Goal: Task Accomplishment & Management: Use online tool/utility

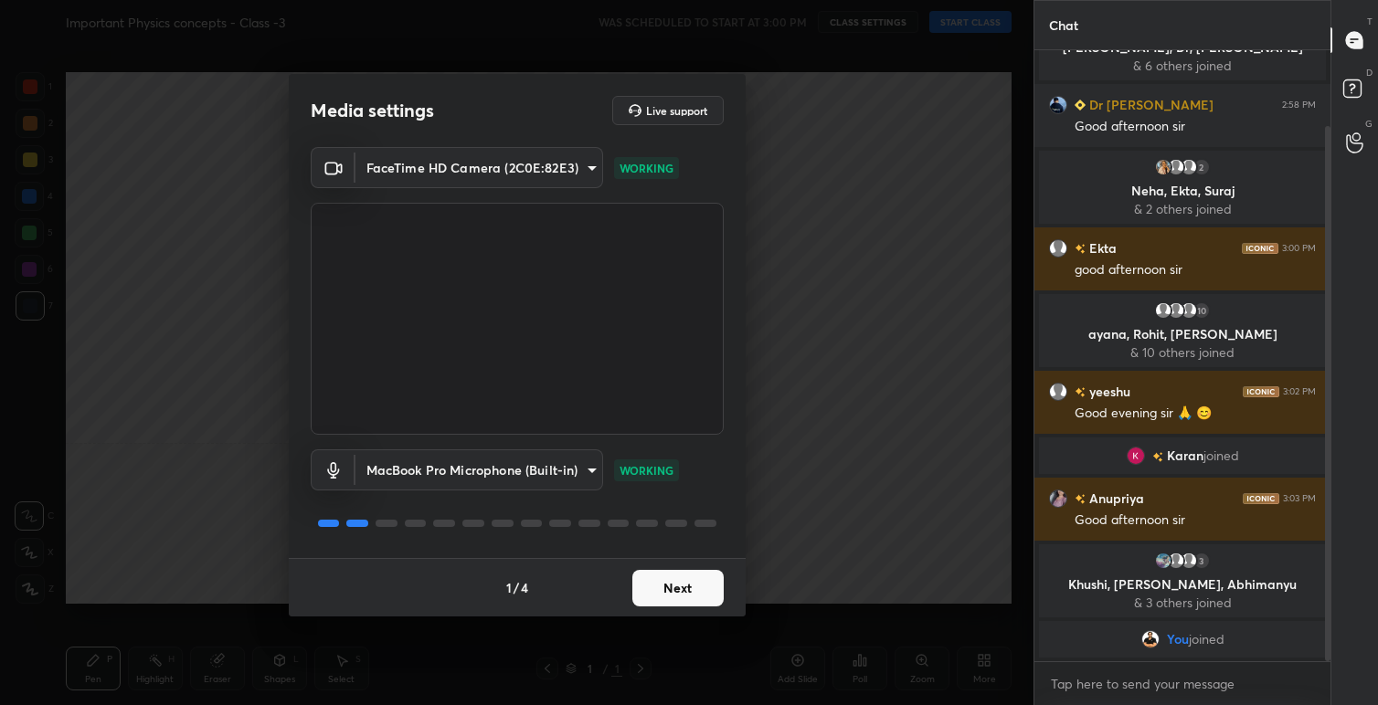
scroll to position [87, 0]
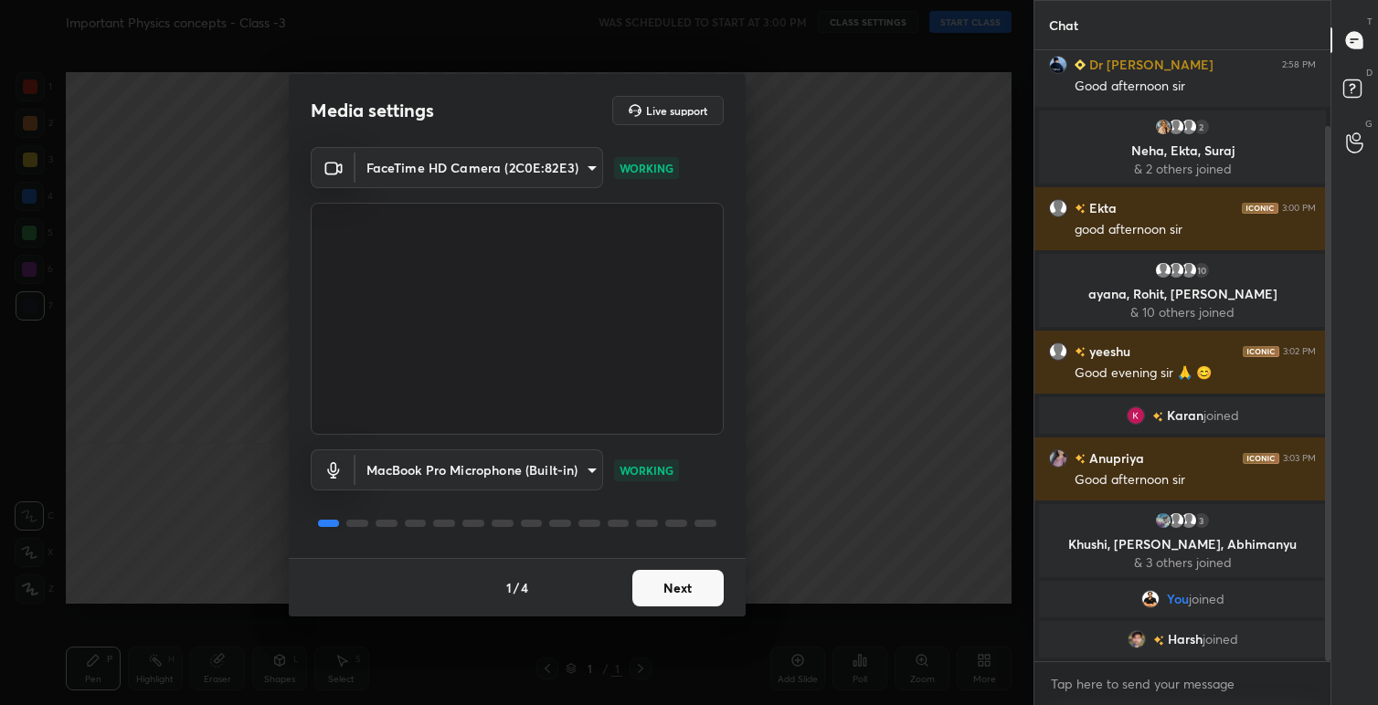
click at [687, 587] on button "Next" at bounding box center [677, 588] width 91 height 37
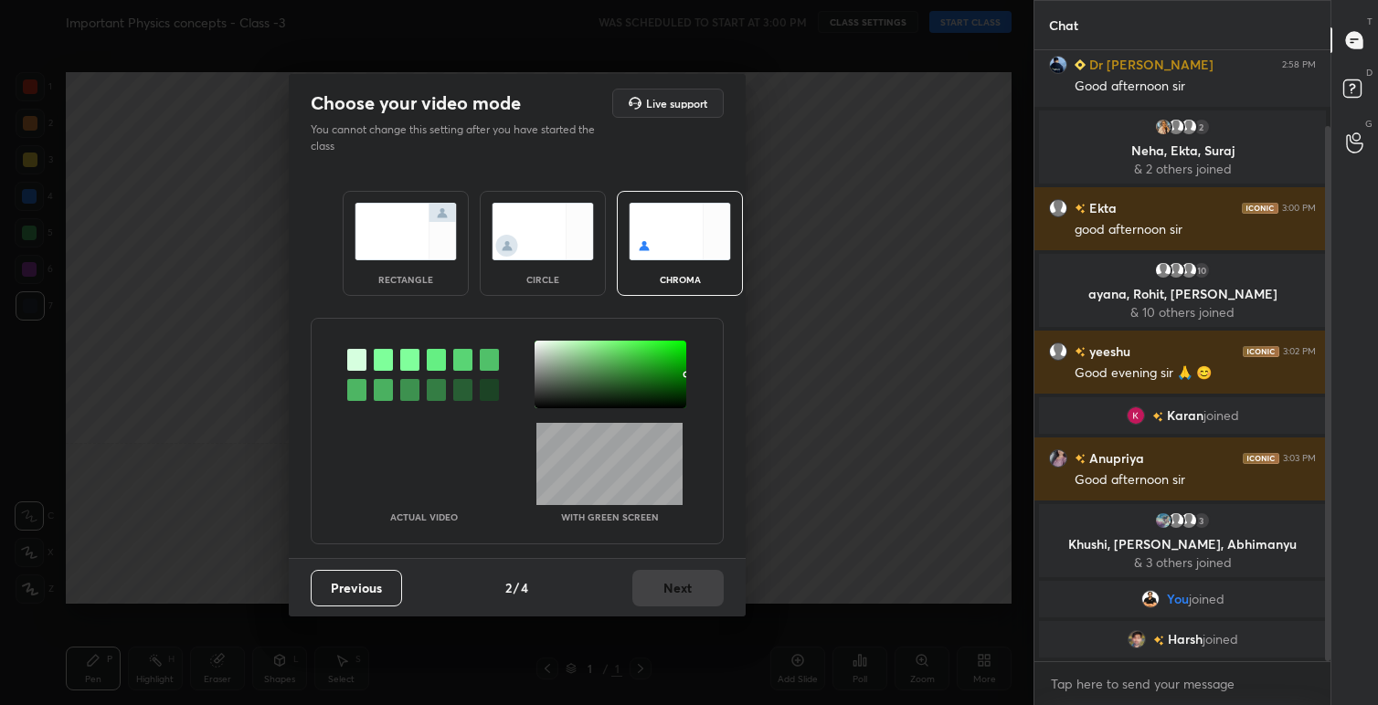
click at [396, 236] on img at bounding box center [405, 232] width 102 height 58
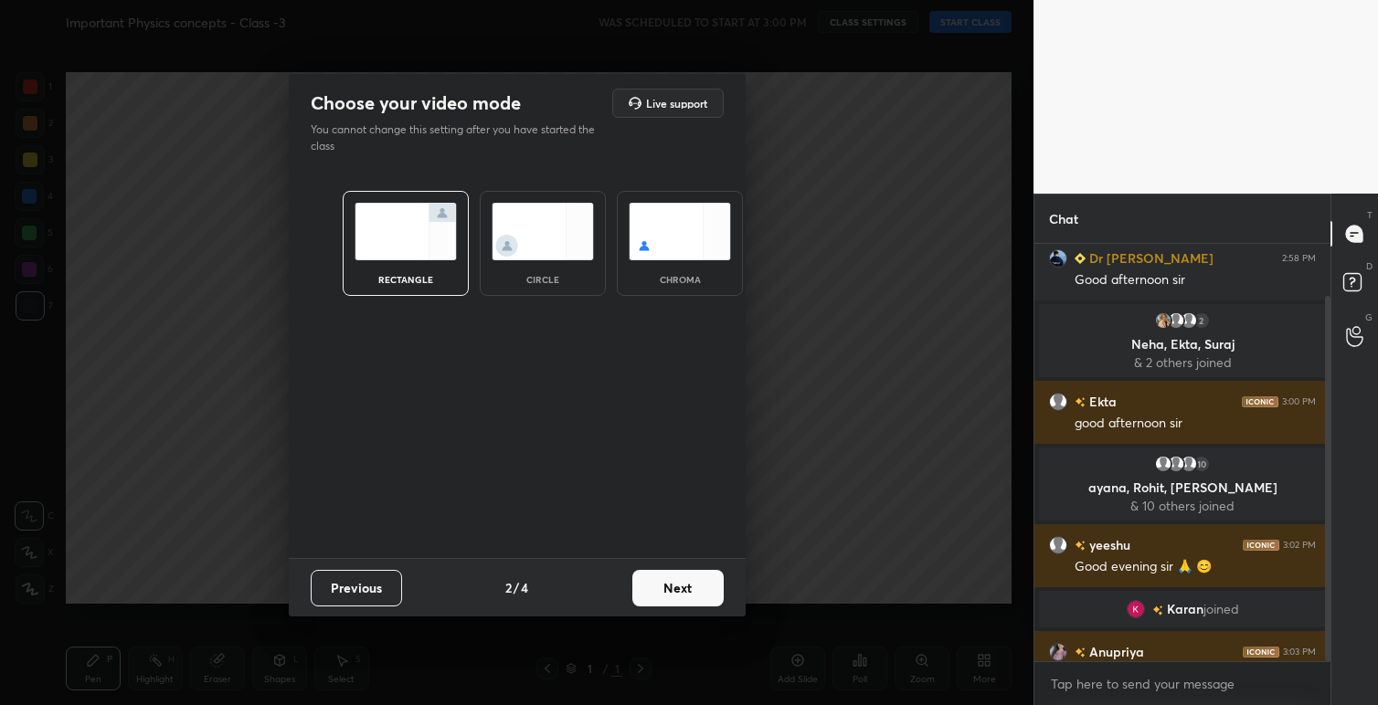
click at [680, 590] on button "Next" at bounding box center [677, 588] width 91 height 37
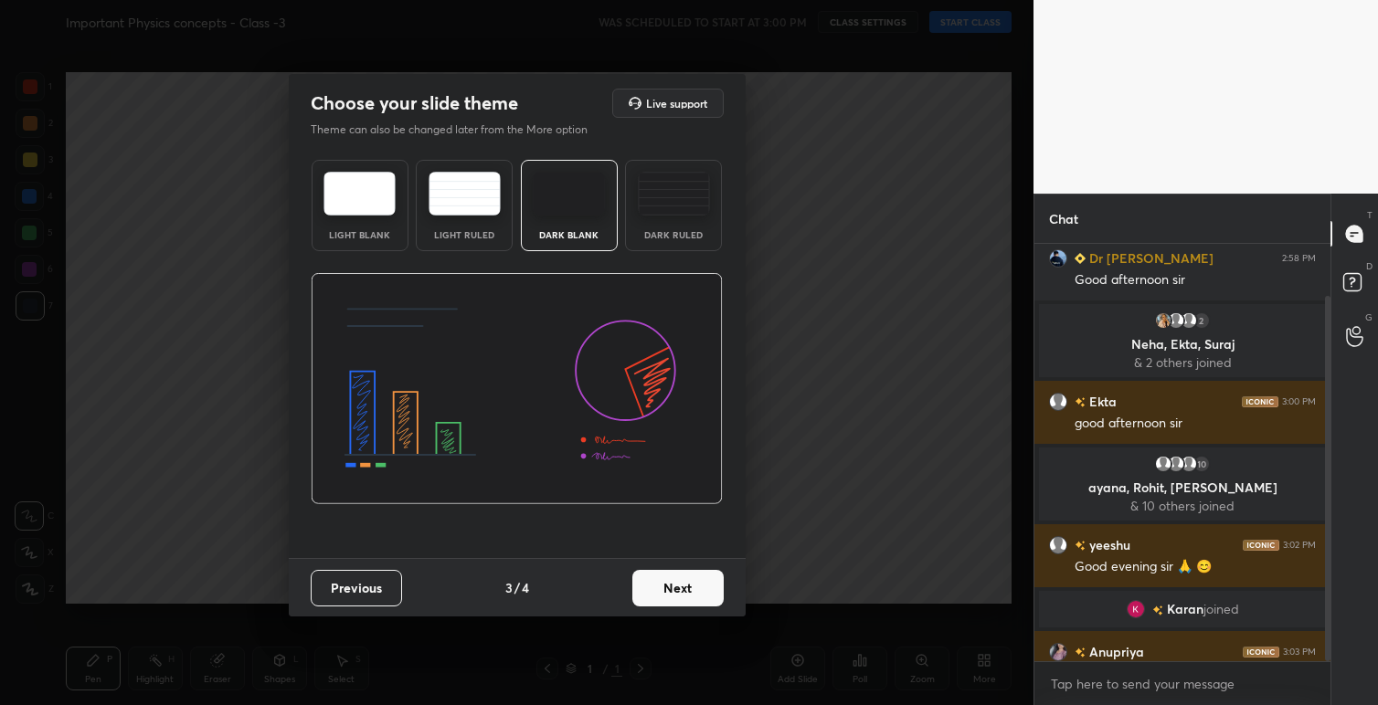
click at [677, 587] on button "Next" at bounding box center [677, 588] width 91 height 37
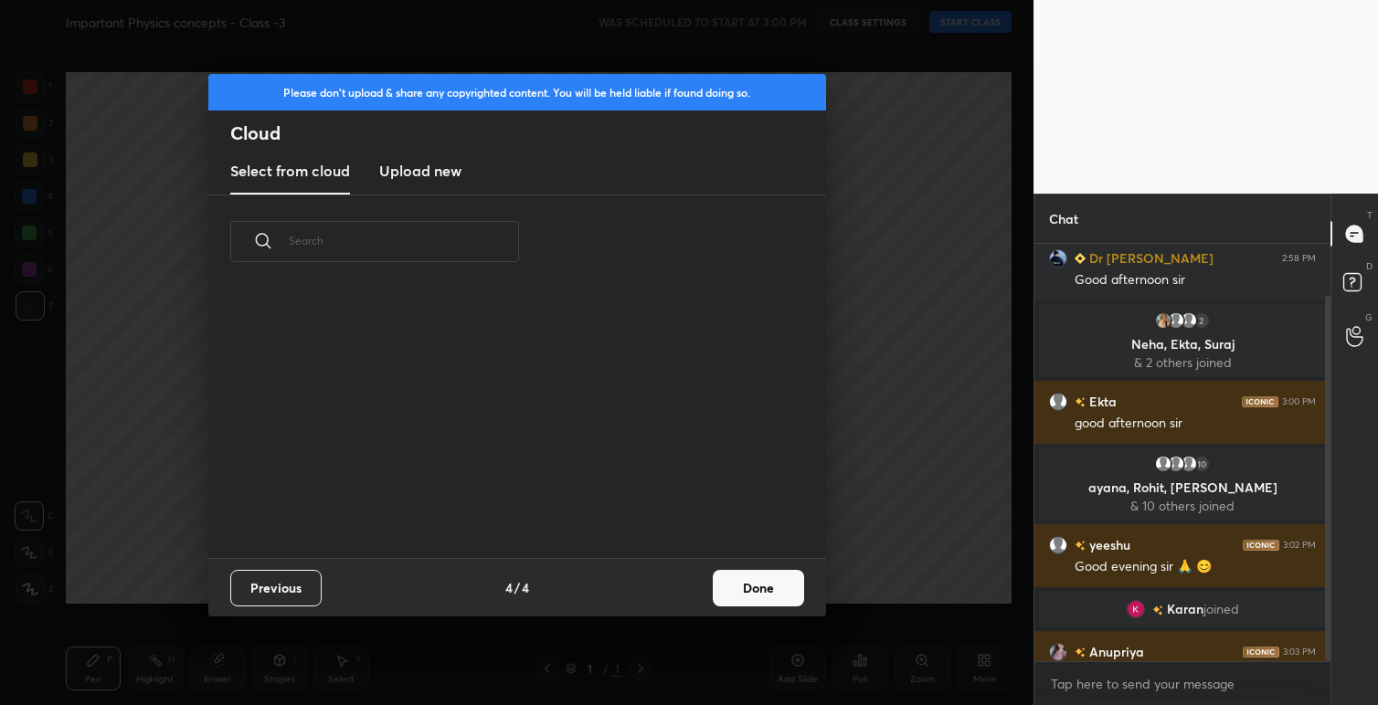
scroll to position [269, 586]
click at [761, 592] on button "Done" at bounding box center [758, 588] width 91 height 37
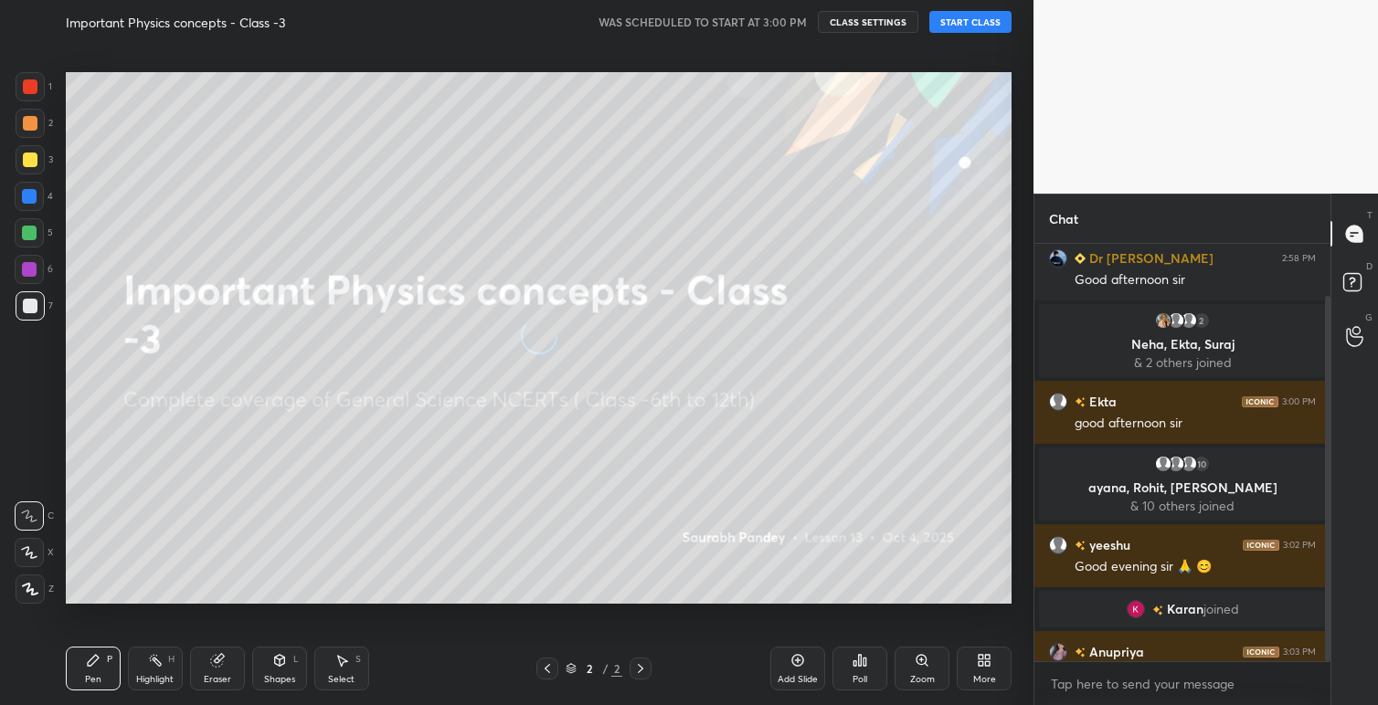
scroll to position [303, 0]
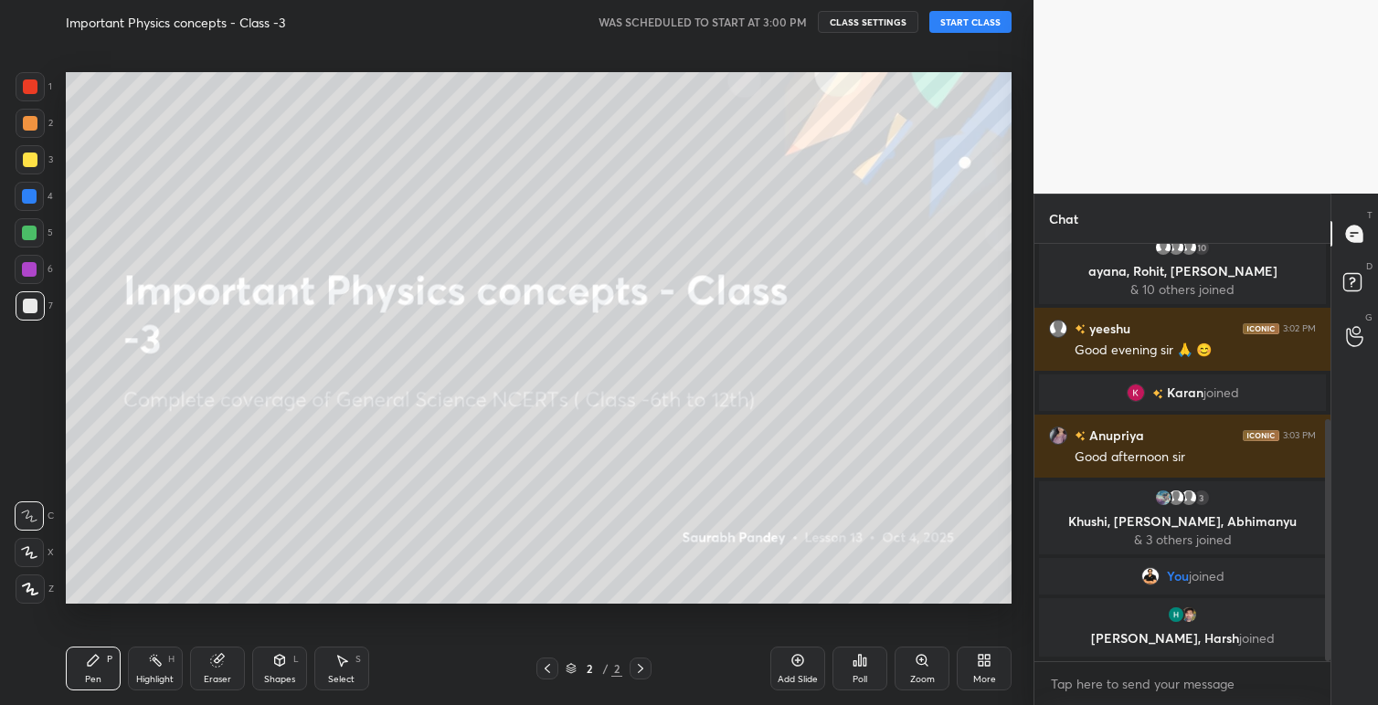
click at [973, 23] on button "START CLASS" at bounding box center [970, 22] width 82 height 22
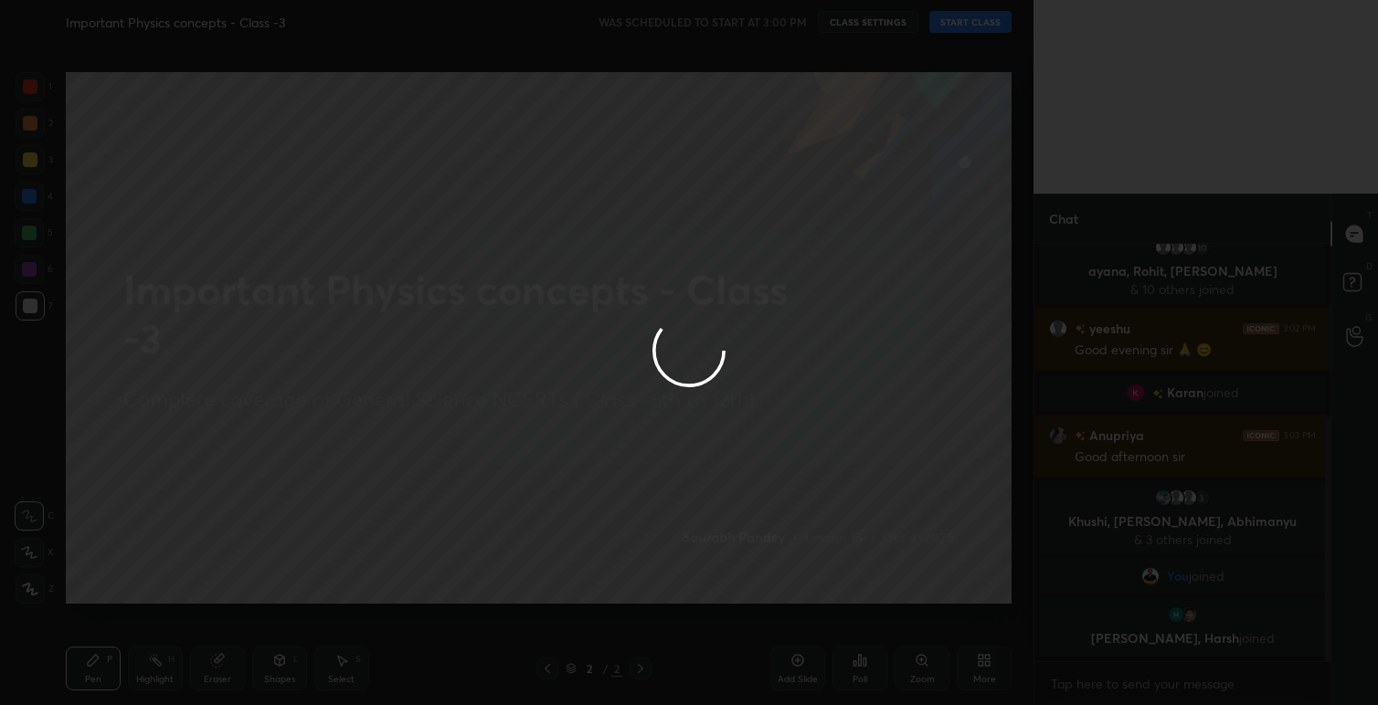
type textarea "x"
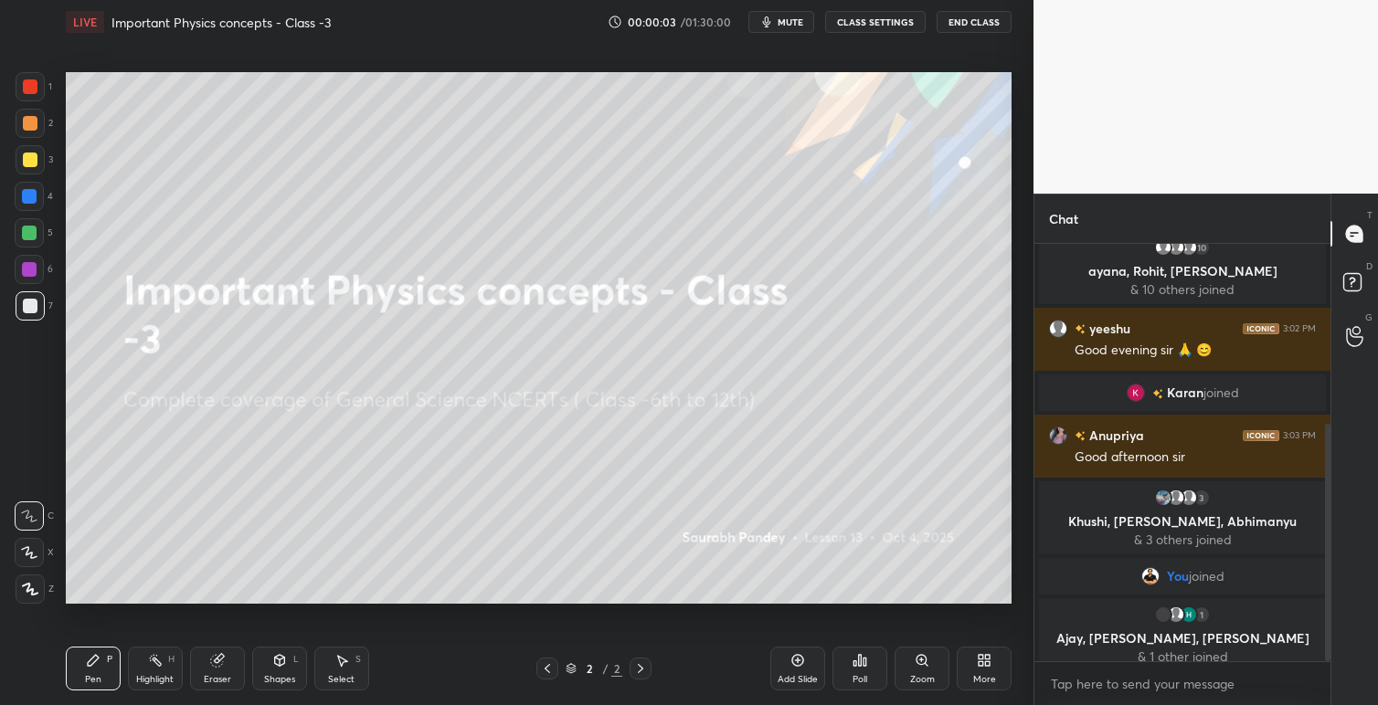
scroll to position [317, 0]
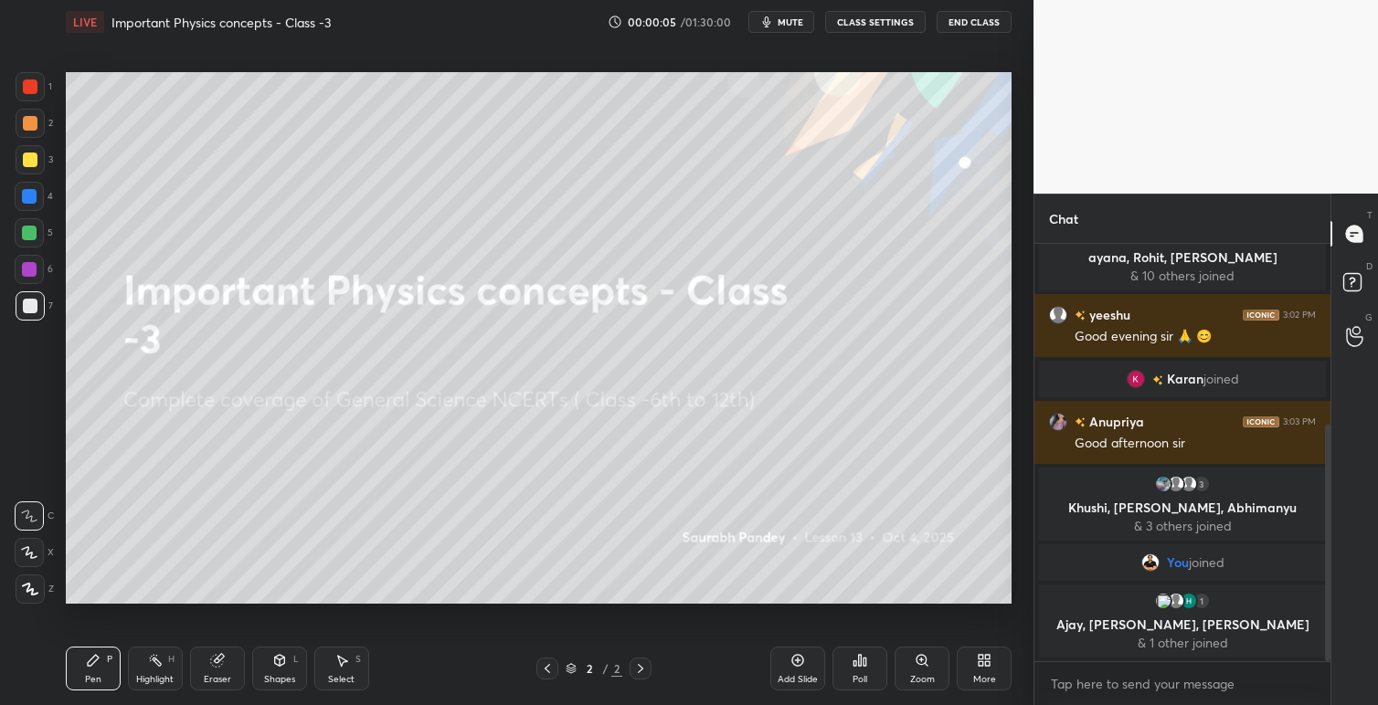
click at [982, 660] on icon at bounding box center [984, 660] width 15 height 15
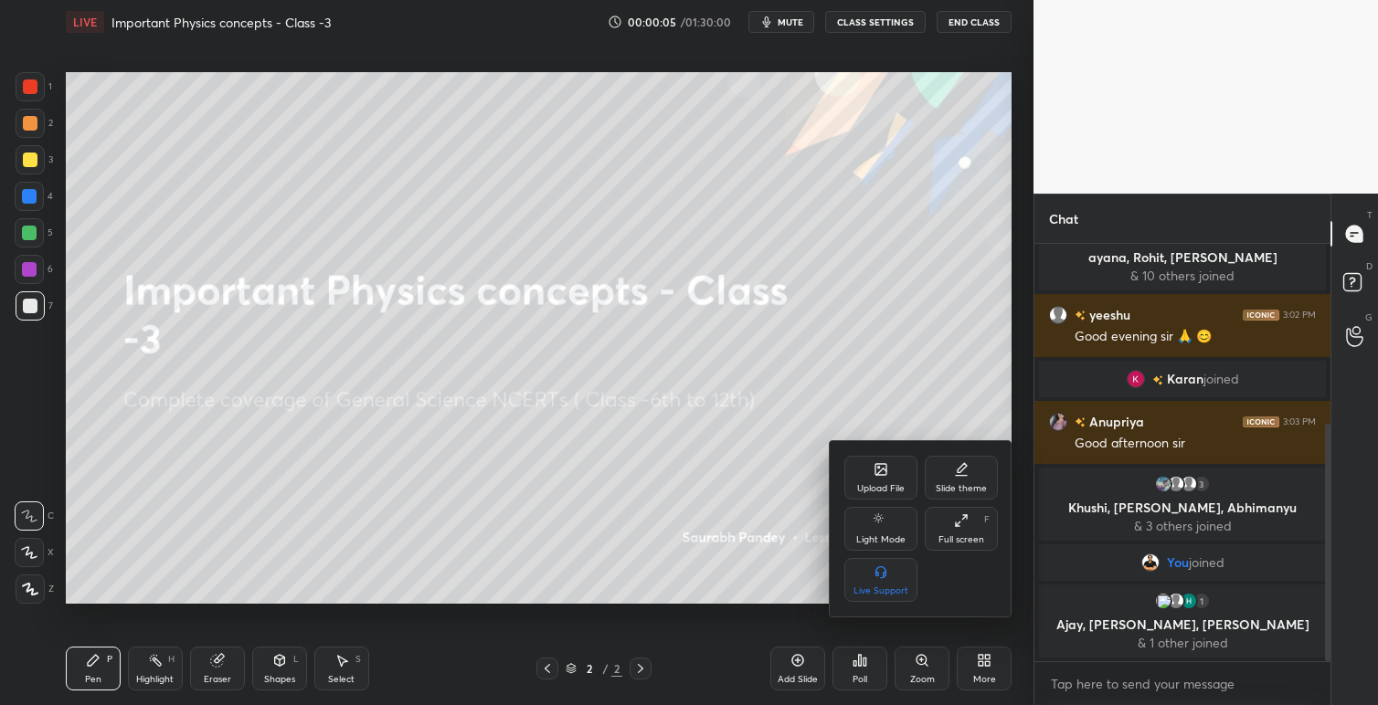
click at [896, 488] on div "Upload File" at bounding box center [881, 488] width 48 height 9
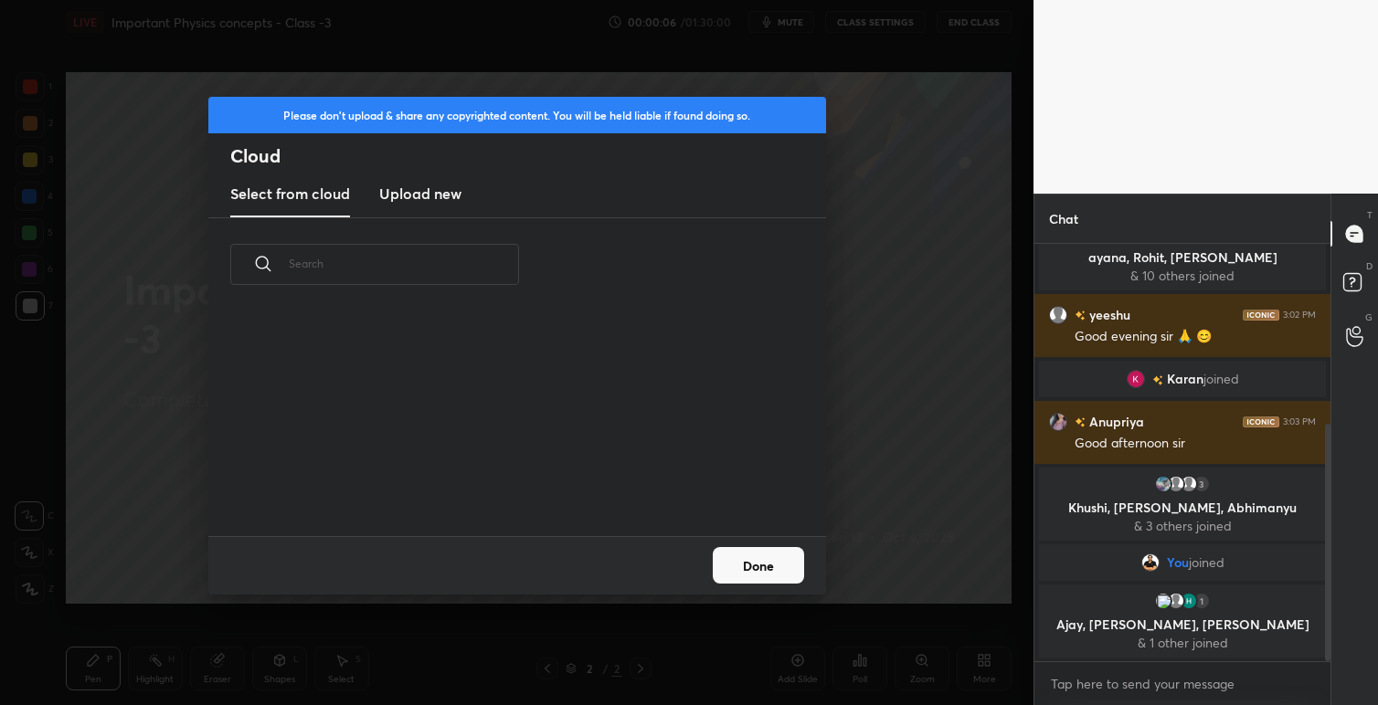
scroll to position [225, 586]
click at [432, 194] on h3 "Upload new" at bounding box center [420, 194] width 82 height 22
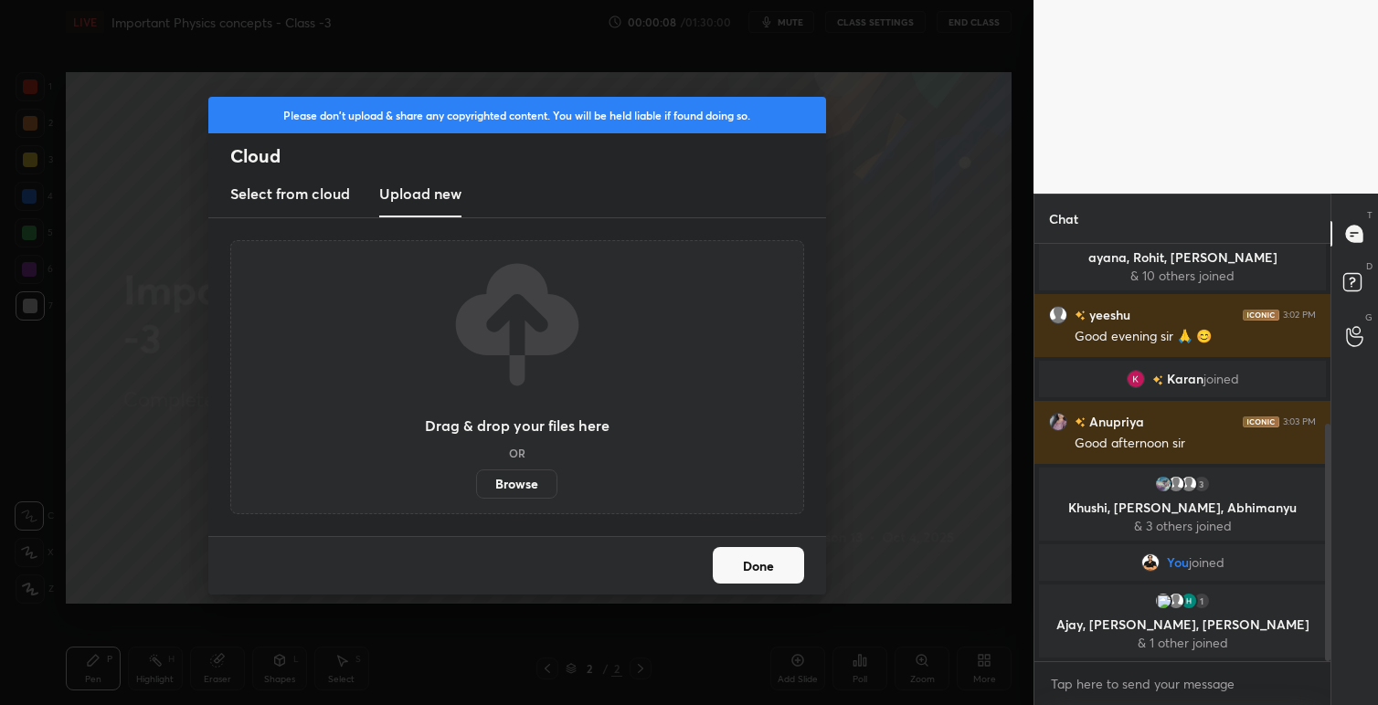
click at [528, 487] on label "Browse" at bounding box center [516, 484] width 81 height 29
click at [476, 487] on input "Browse" at bounding box center [476, 484] width 0 height 29
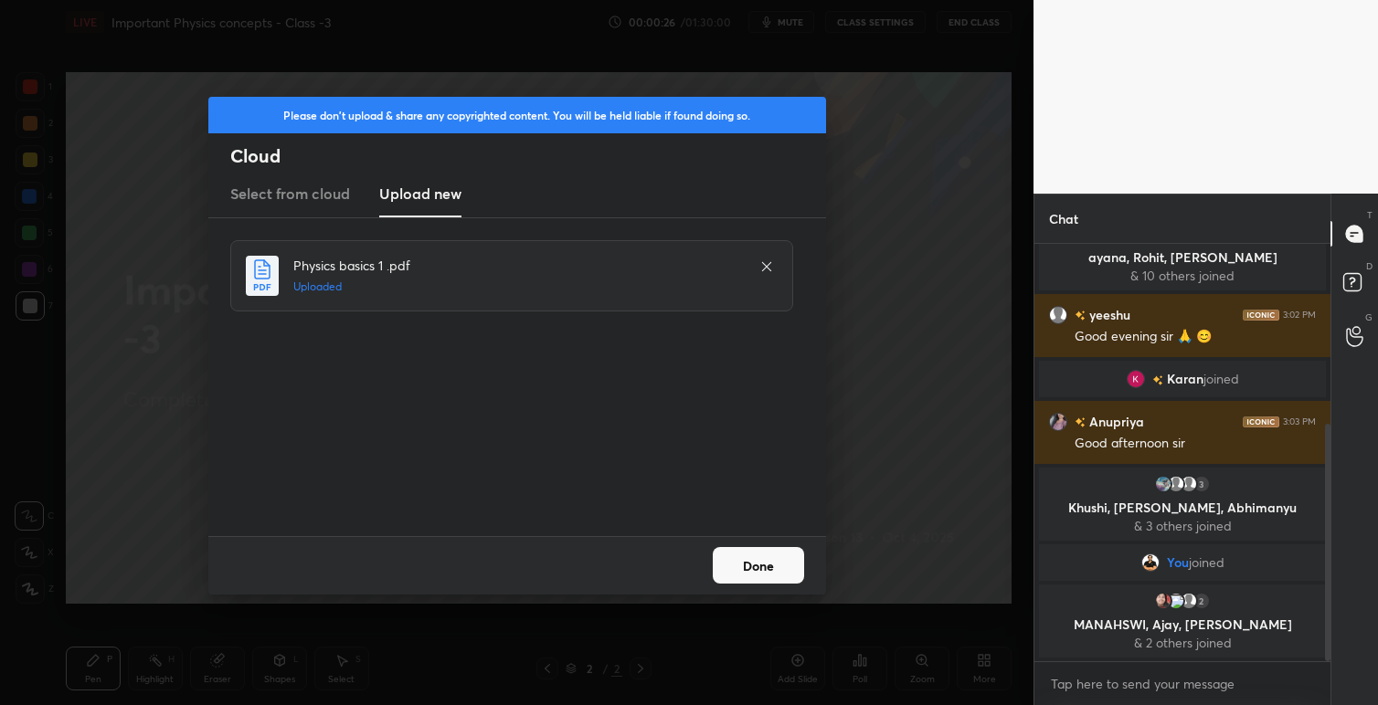
click at [776, 565] on button "Done" at bounding box center [758, 565] width 91 height 37
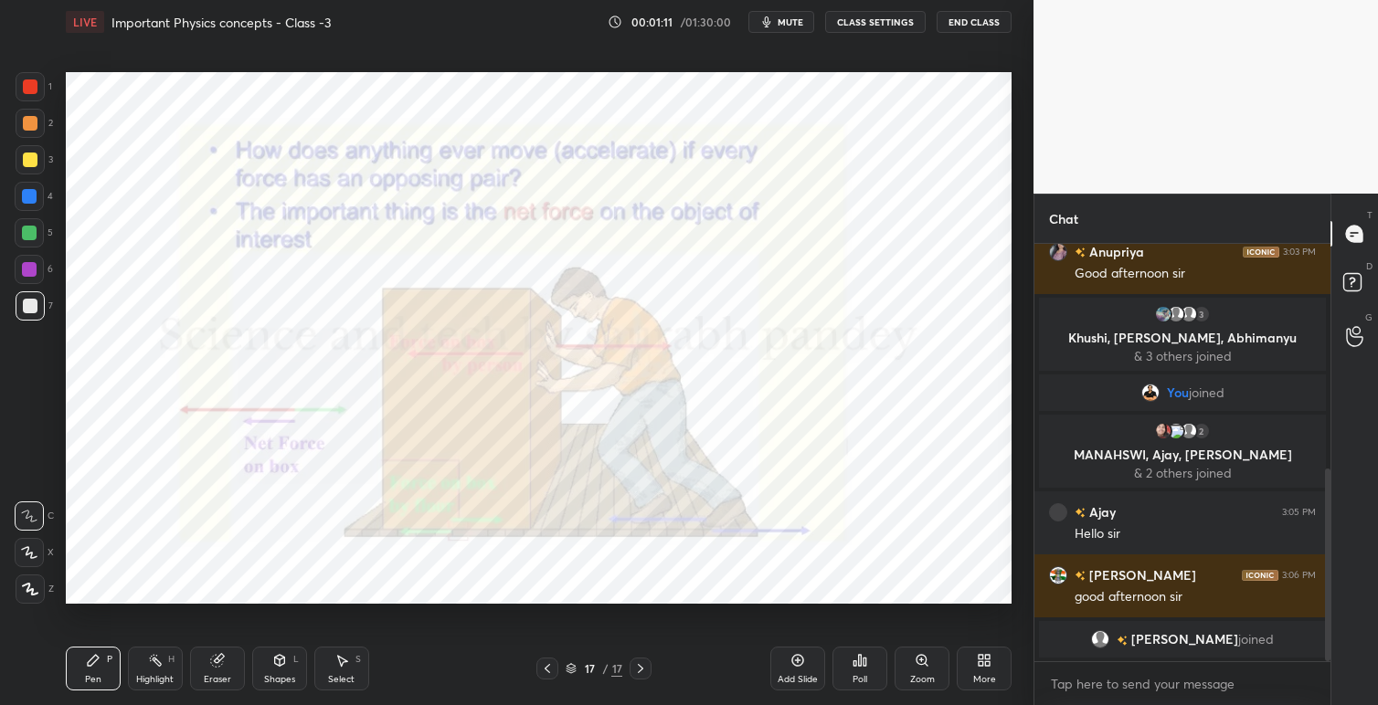
scroll to position [510, 0]
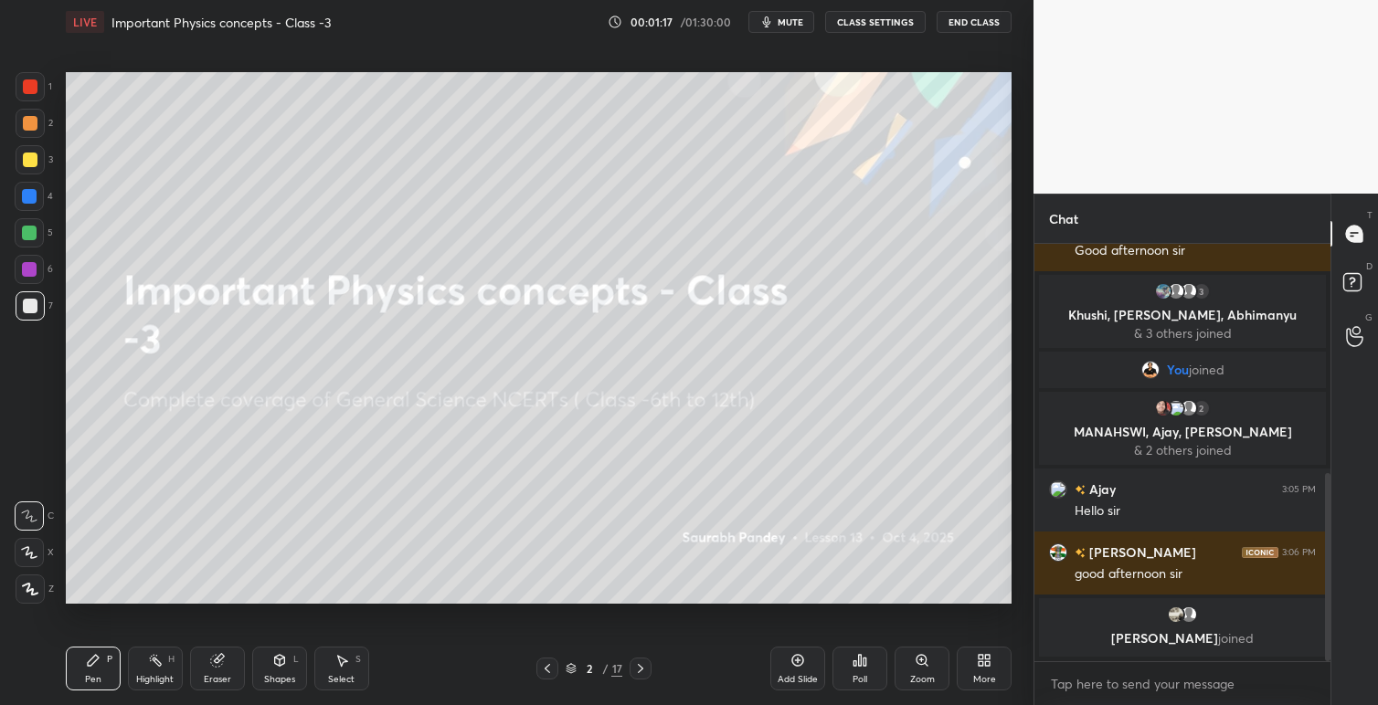
click at [870, 21] on button "CLASS SETTINGS" at bounding box center [875, 22] width 100 height 22
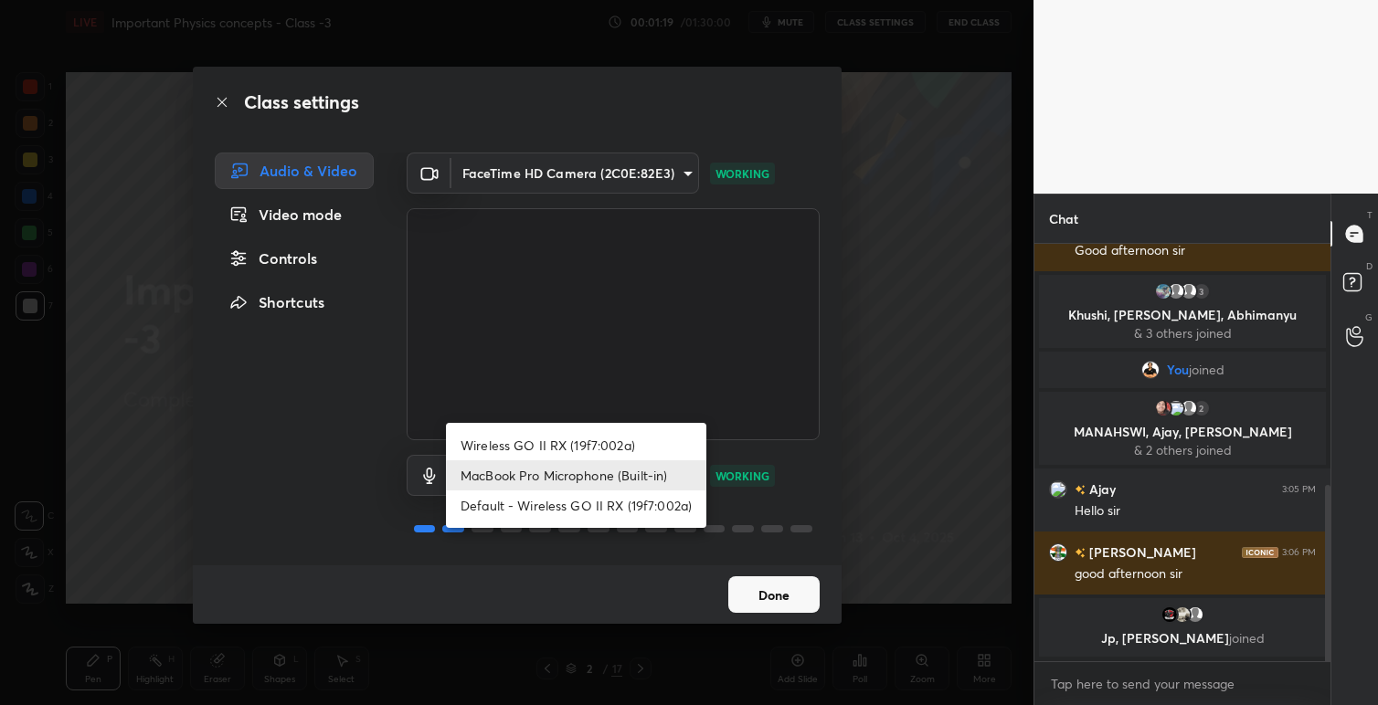
scroll to position [573, 0]
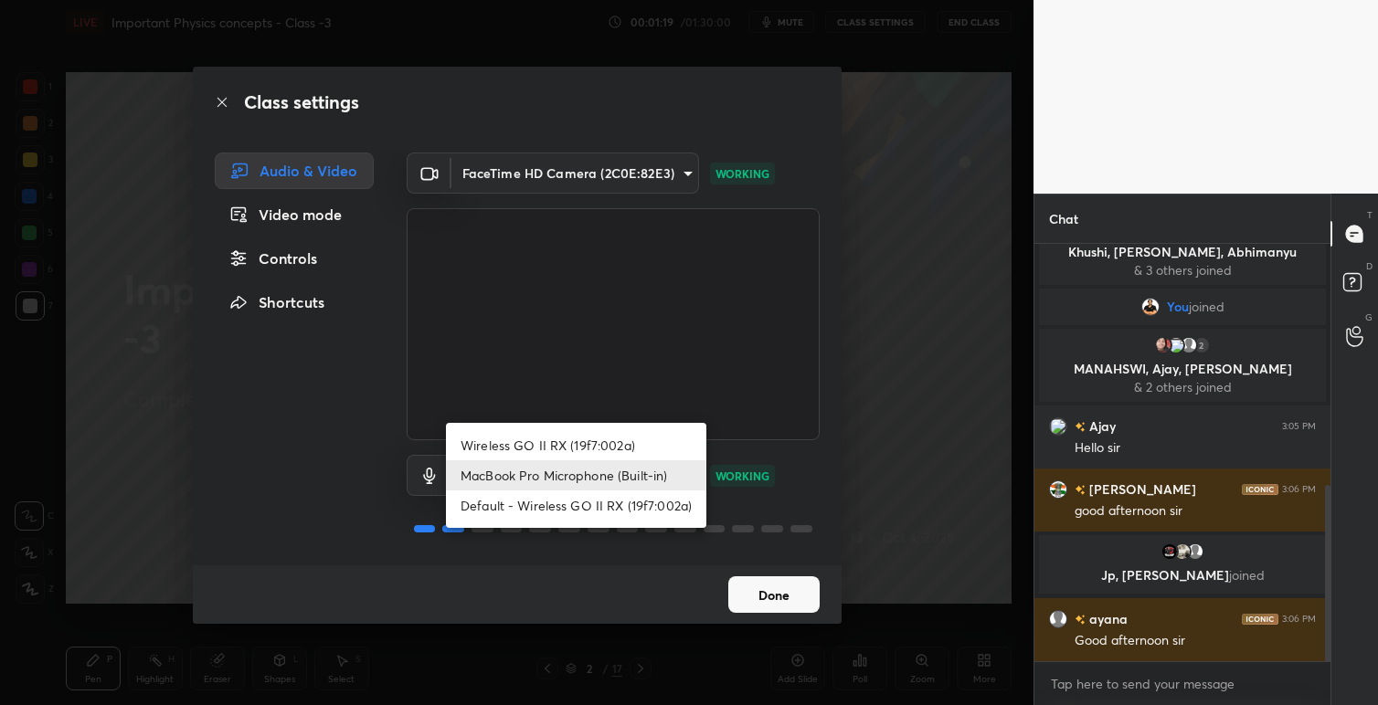
click at [687, 471] on body "1 2 3 4 5 6 7 C X Z C X Z E E Erase all H H LIVE Important Physics concepts - C…" at bounding box center [689, 352] width 1378 height 705
click at [628, 449] on li "Wireless GO II RX (19f7:002a)" at bounding box center [576, 445] width 260 height 30
type input "a89b6b9fee3d65aa25ebe05c07f2bd7759cce2655e0eadf156a05737dd31db95"
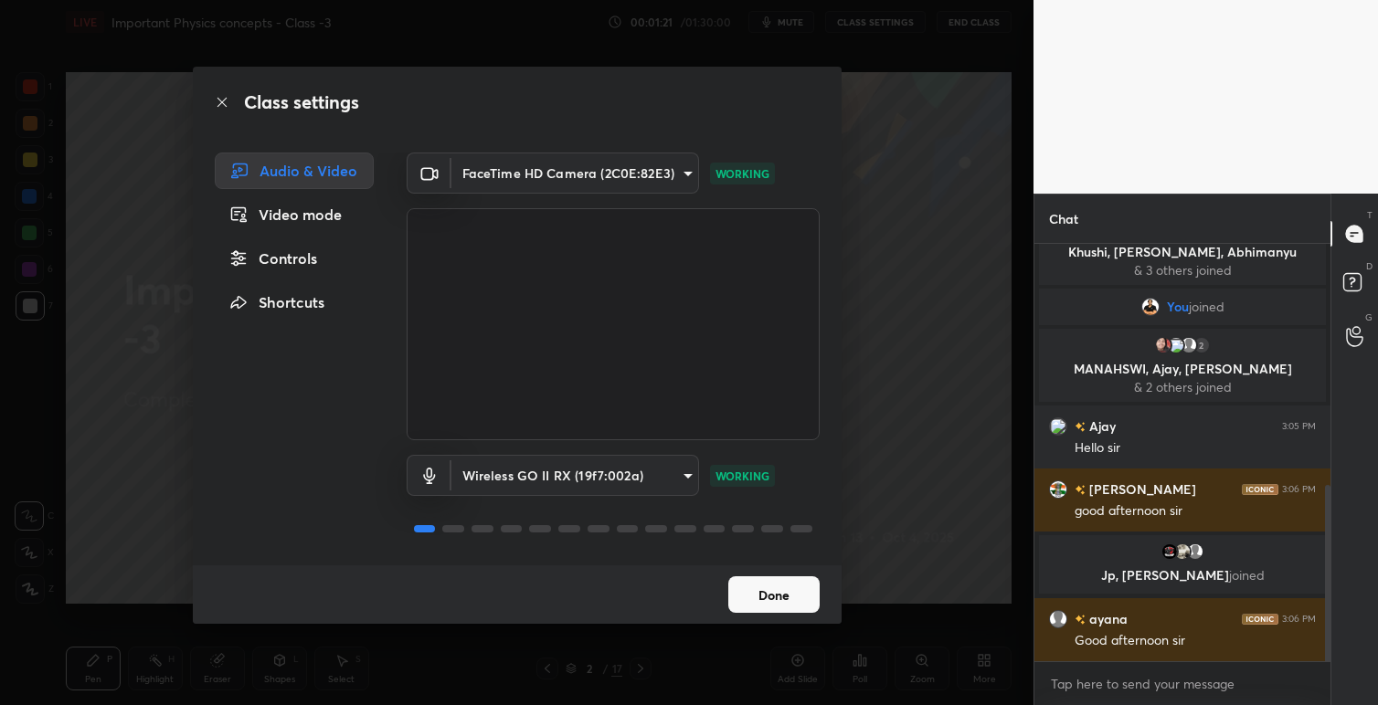
click at [778, 600] on button "Done" at bounding box center [773, 594] width 91 height 37
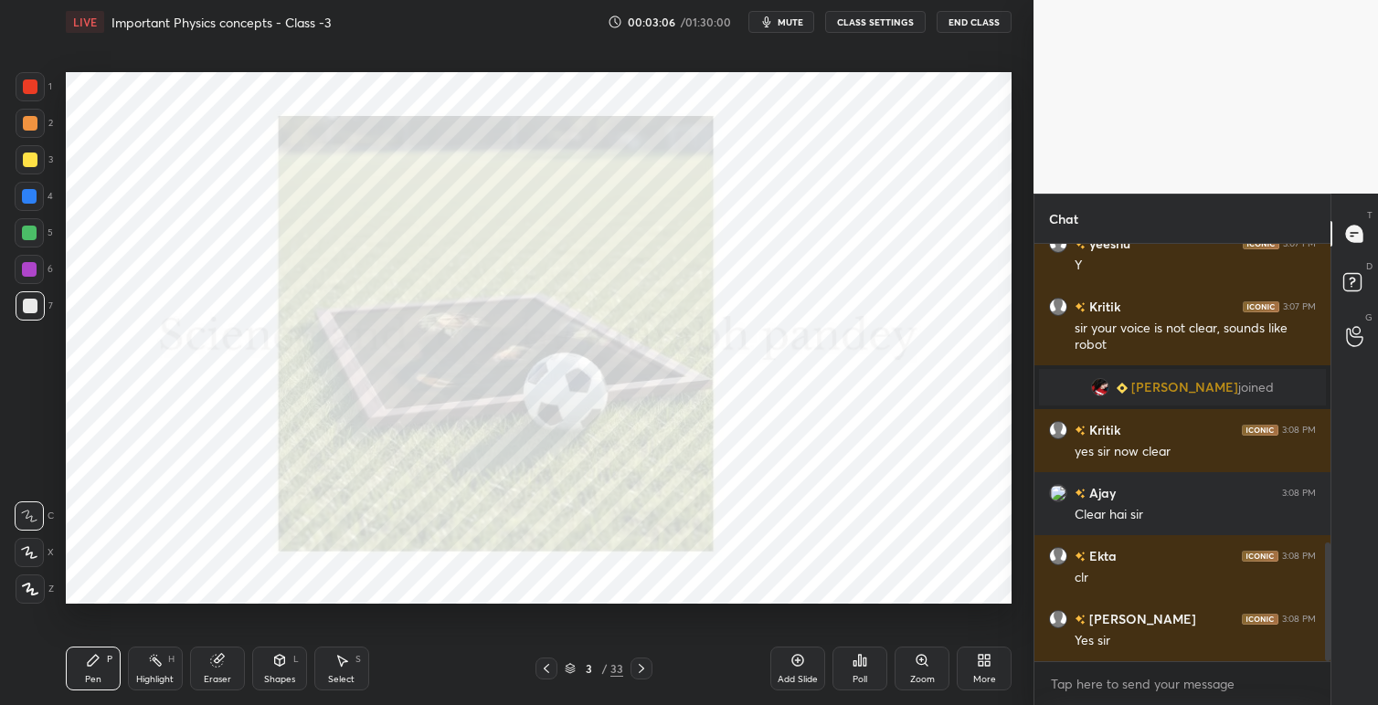
scroll to position [1118, 0]
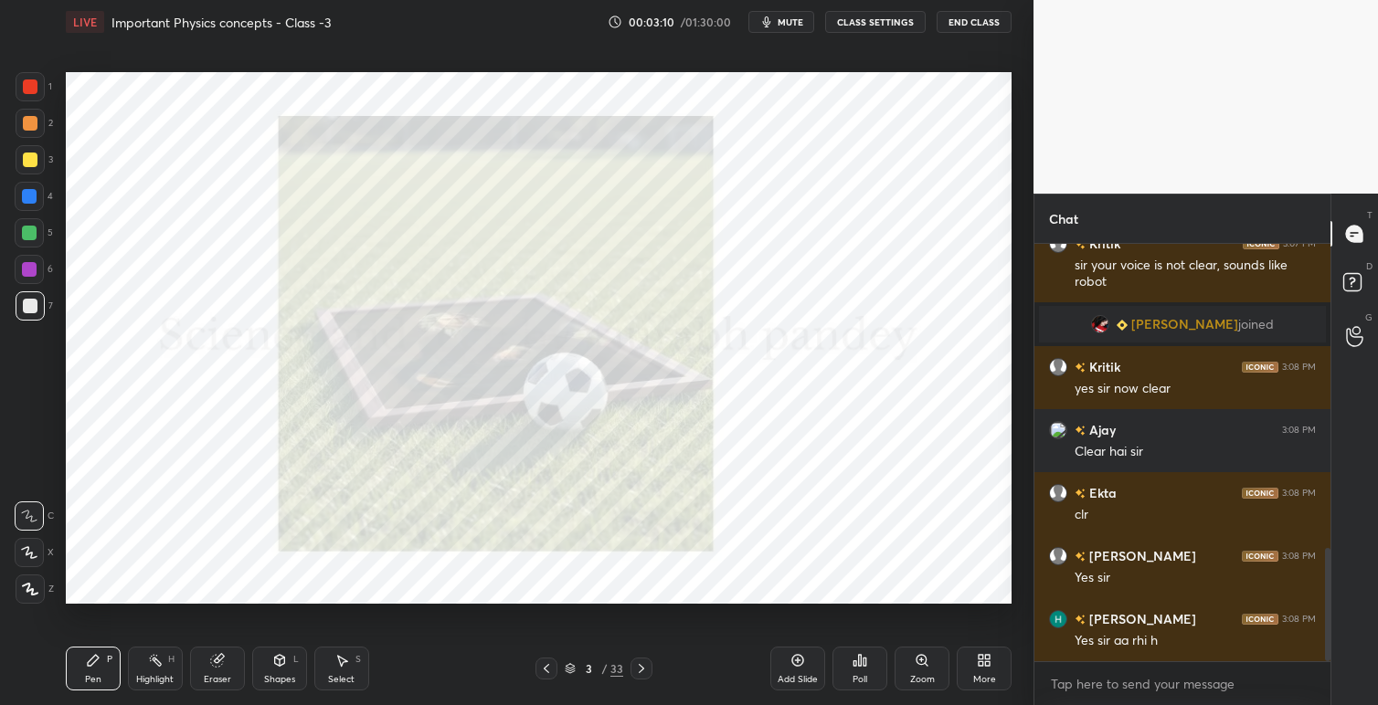
click at [26, 88] on div at bounding box center [30, 86] width 15 height 15
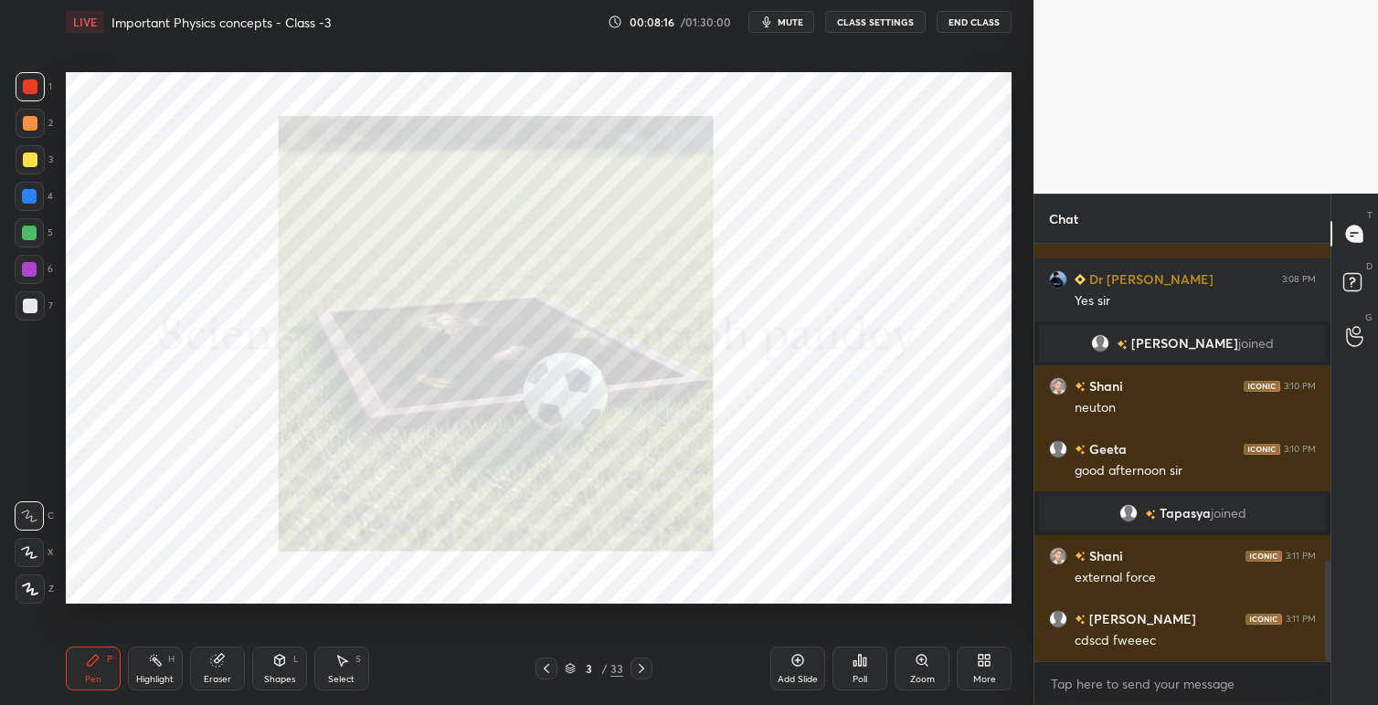
scroll to position [1364, 0]
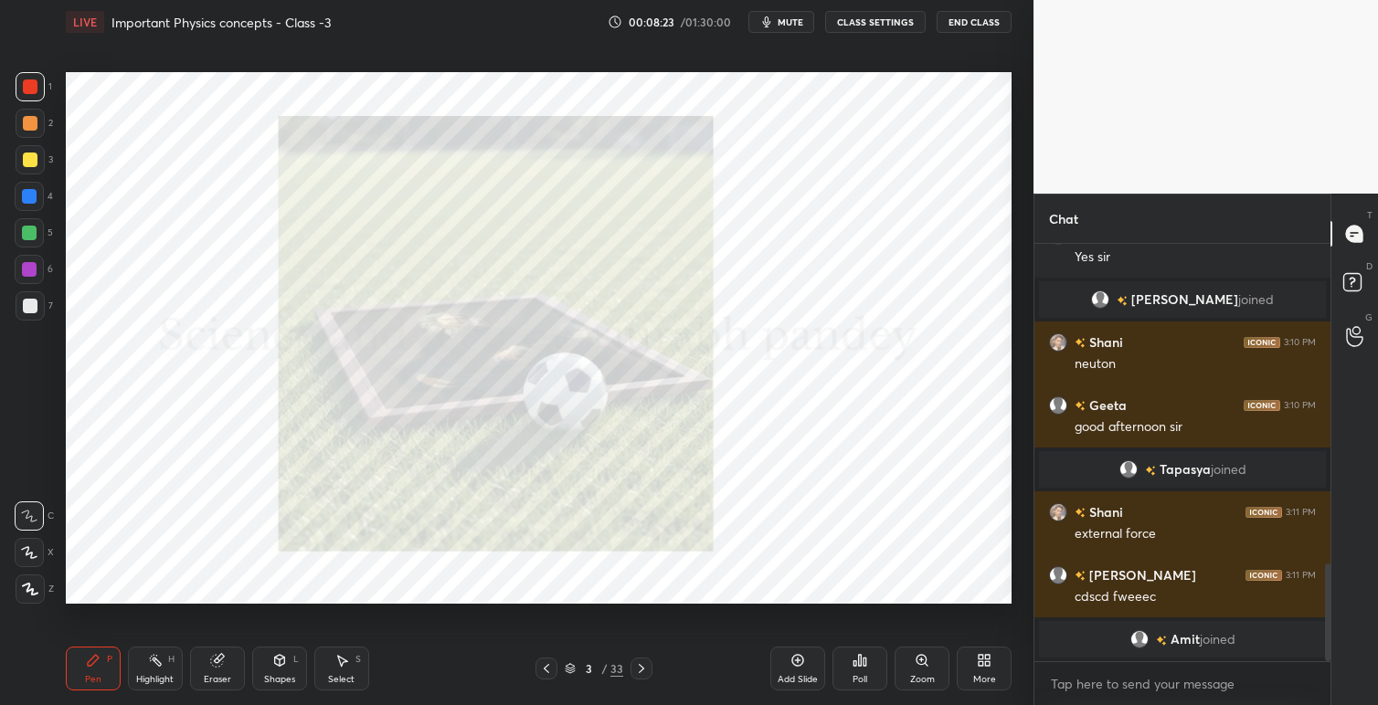
click at [647, 670] on icon at bounding box center [641, 668] width 15 height 15
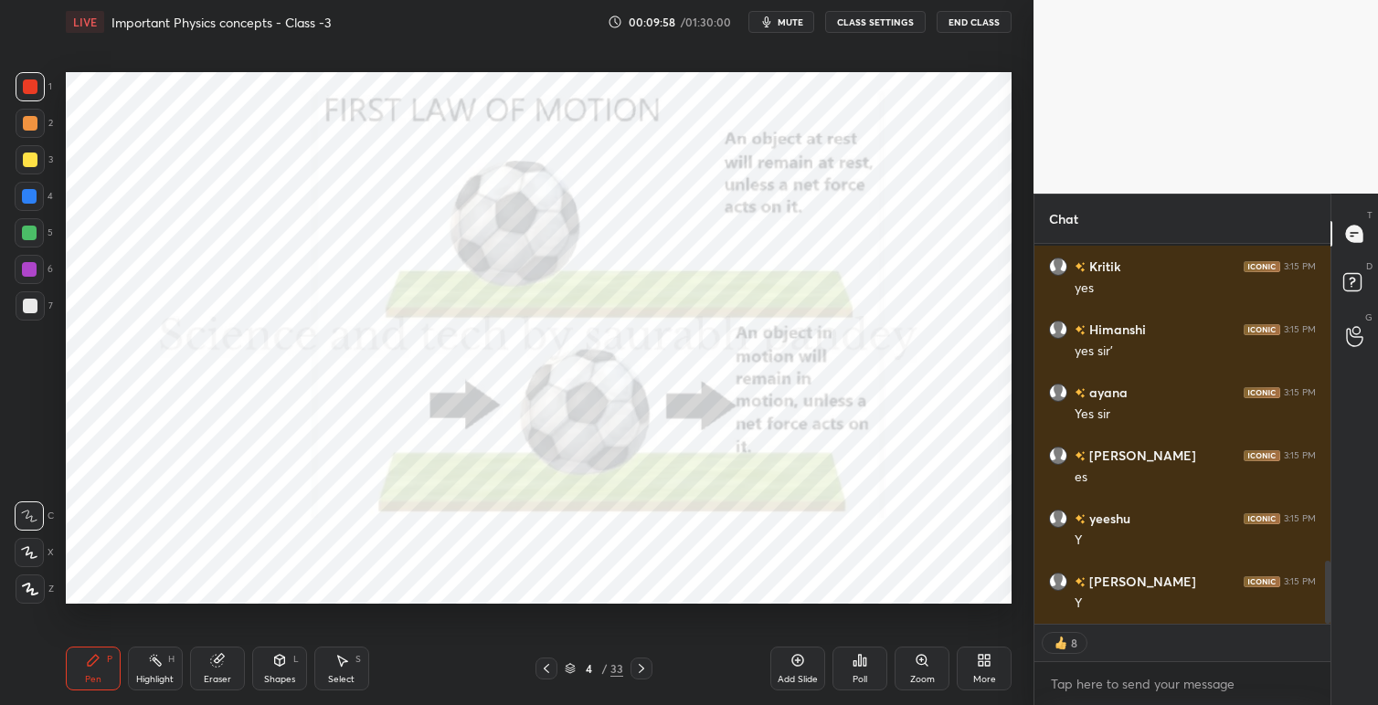
scroll to position [1910, 0]
click at [643, 669] on icon at bounding box center [641, 668] width 15 height 15
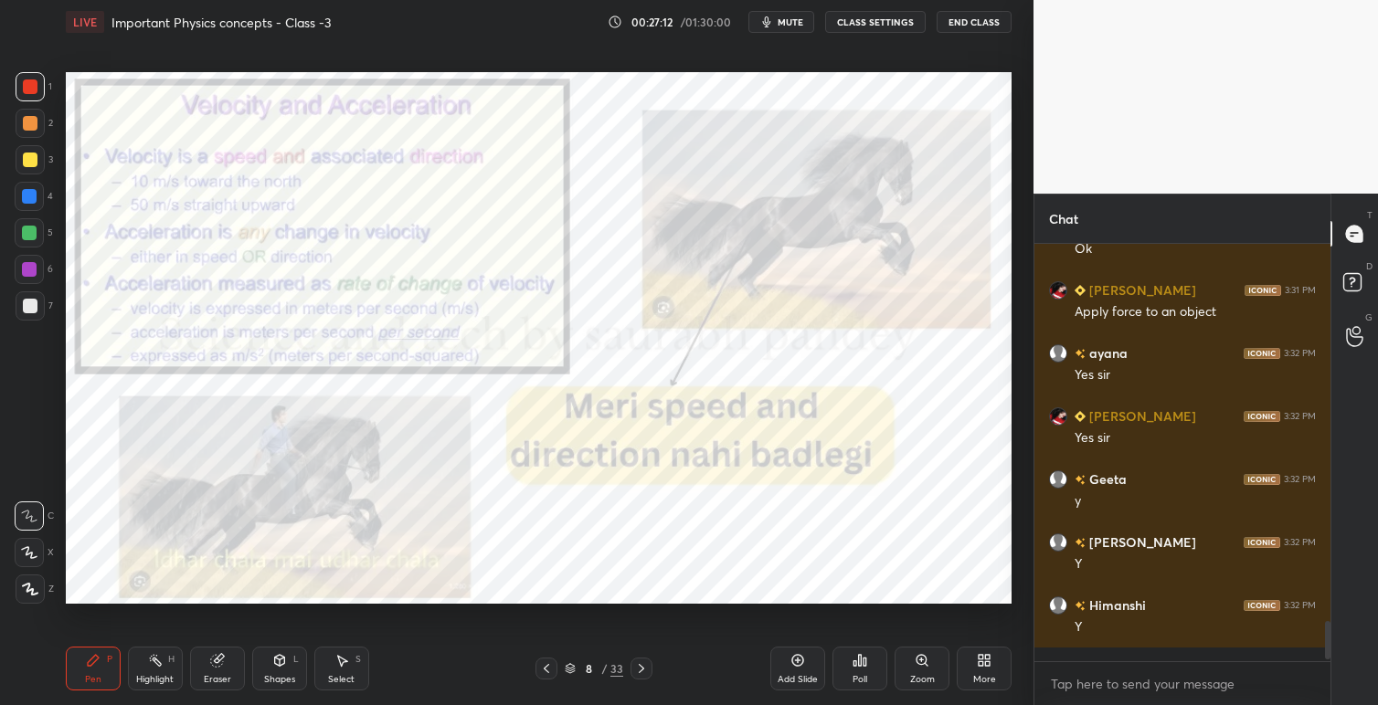
scroll to position [6, 6]
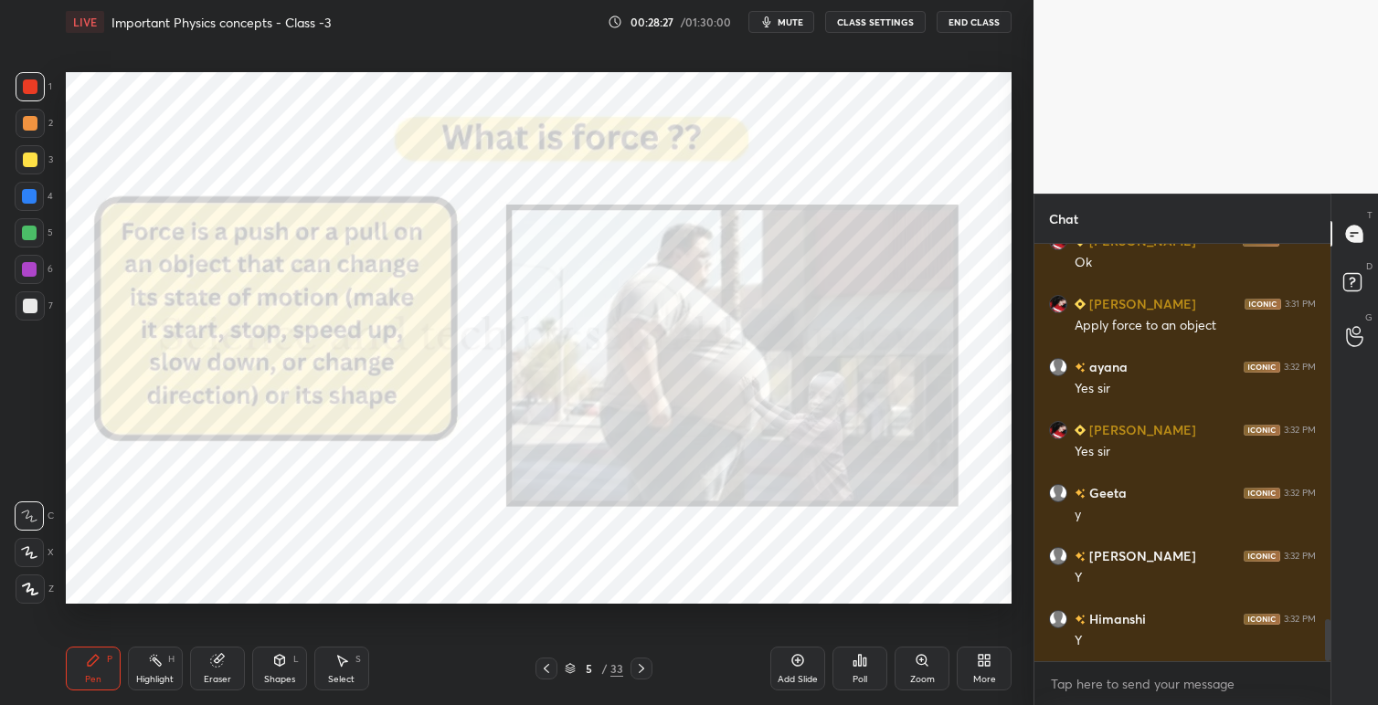
click at [645, 664] on icon at bounding box center [641, 668] width 15 height 15
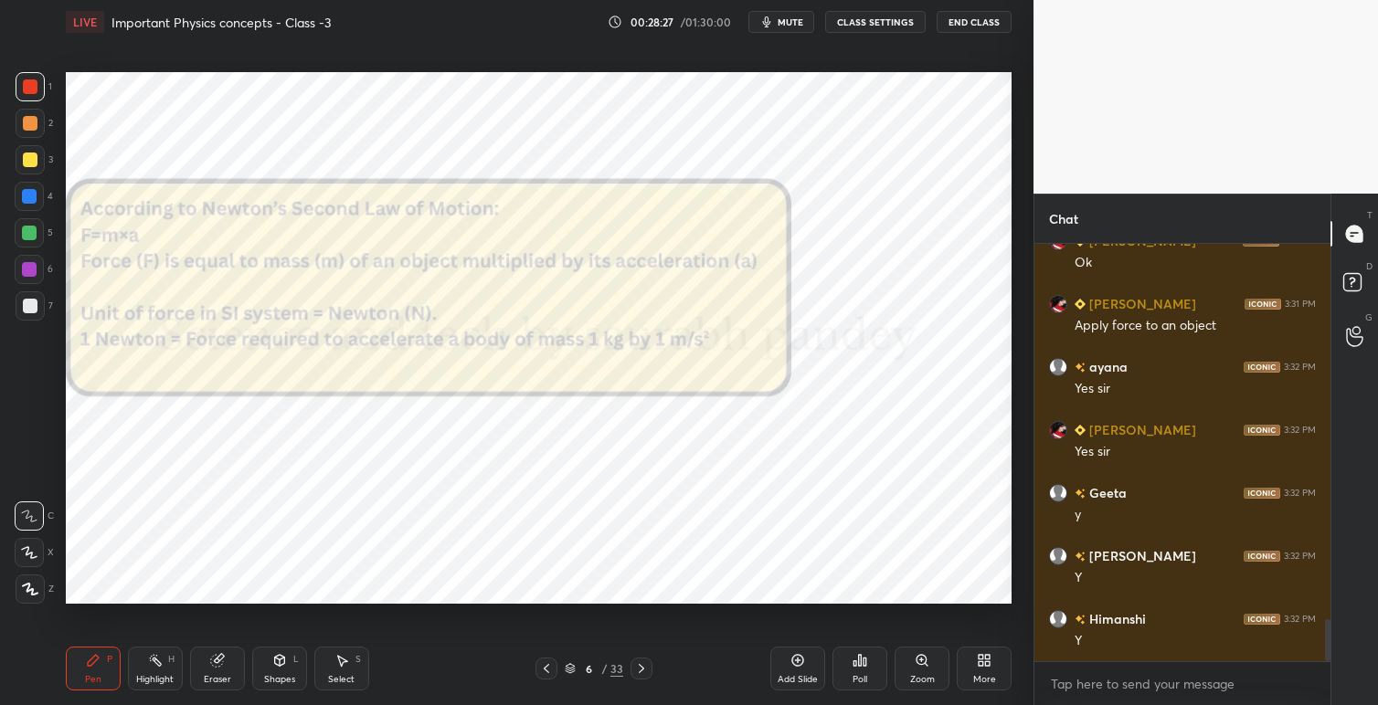
click at [648, 662] on icon at bounding box center [641, 668] width 15 height 15
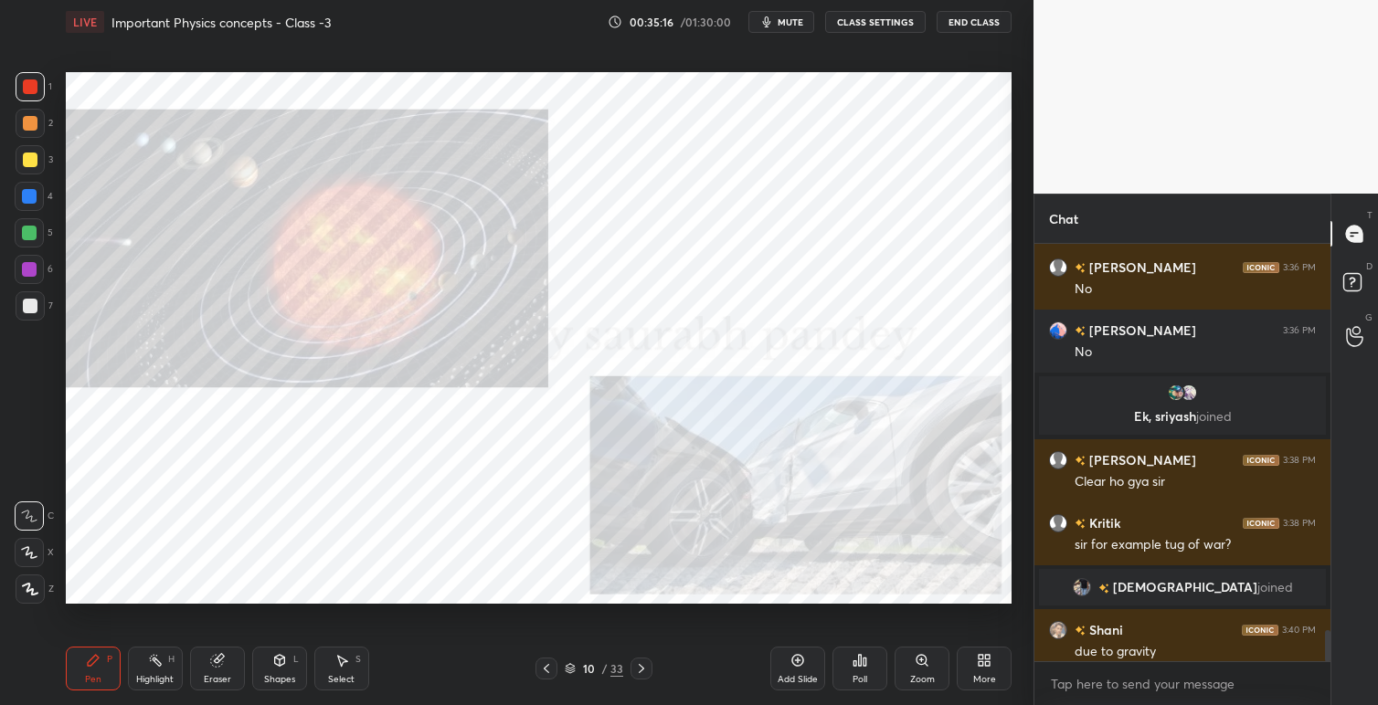
scroll to position [5167, 0]
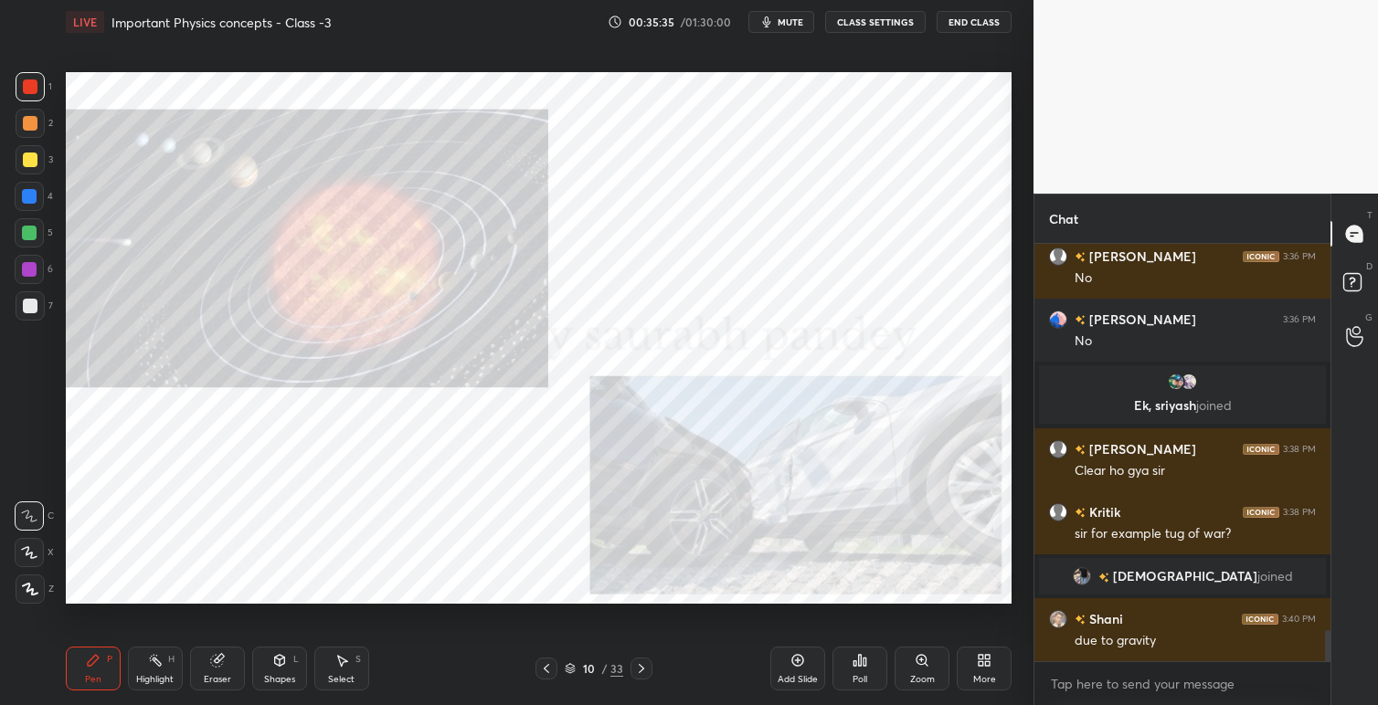
click at [64, 351] on div "Setting up your live class Poll for secs No correct answer Start poll" at bounding box center [538, 338] width 960 height 588
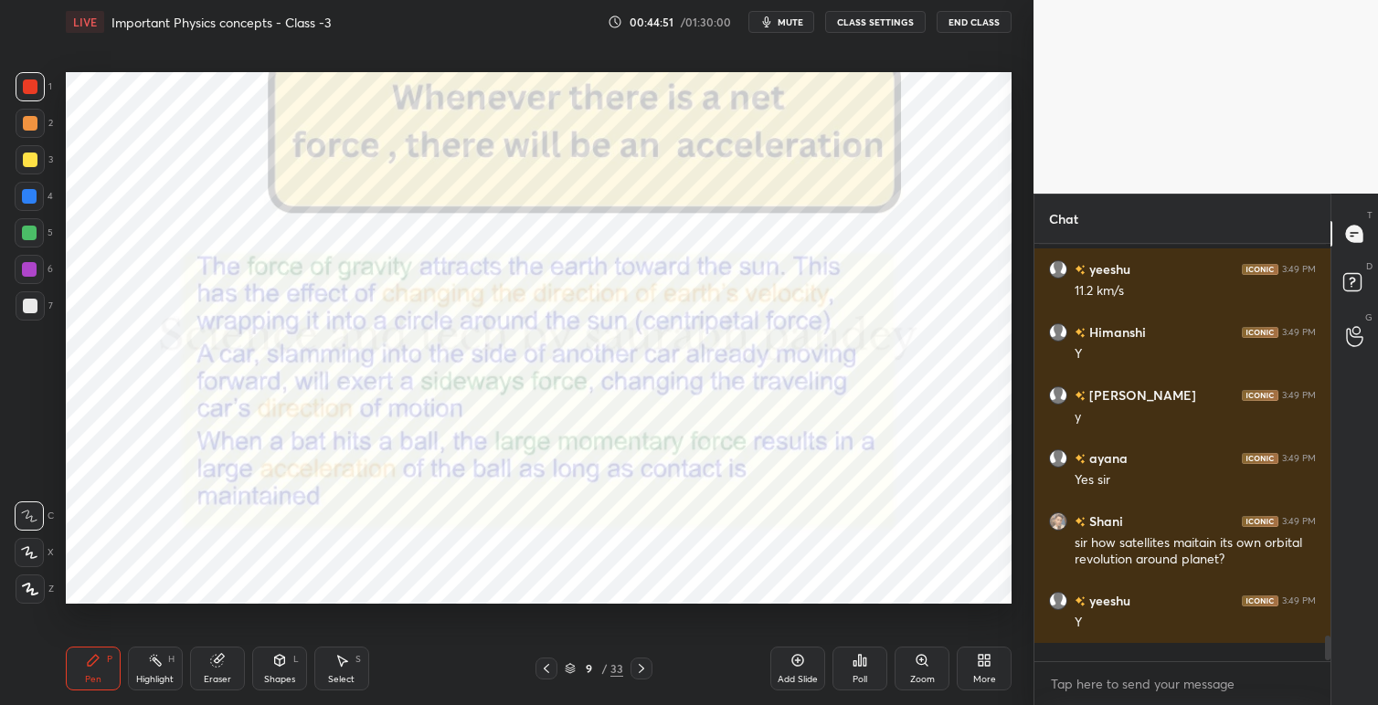
scroll to position [6161, 0]
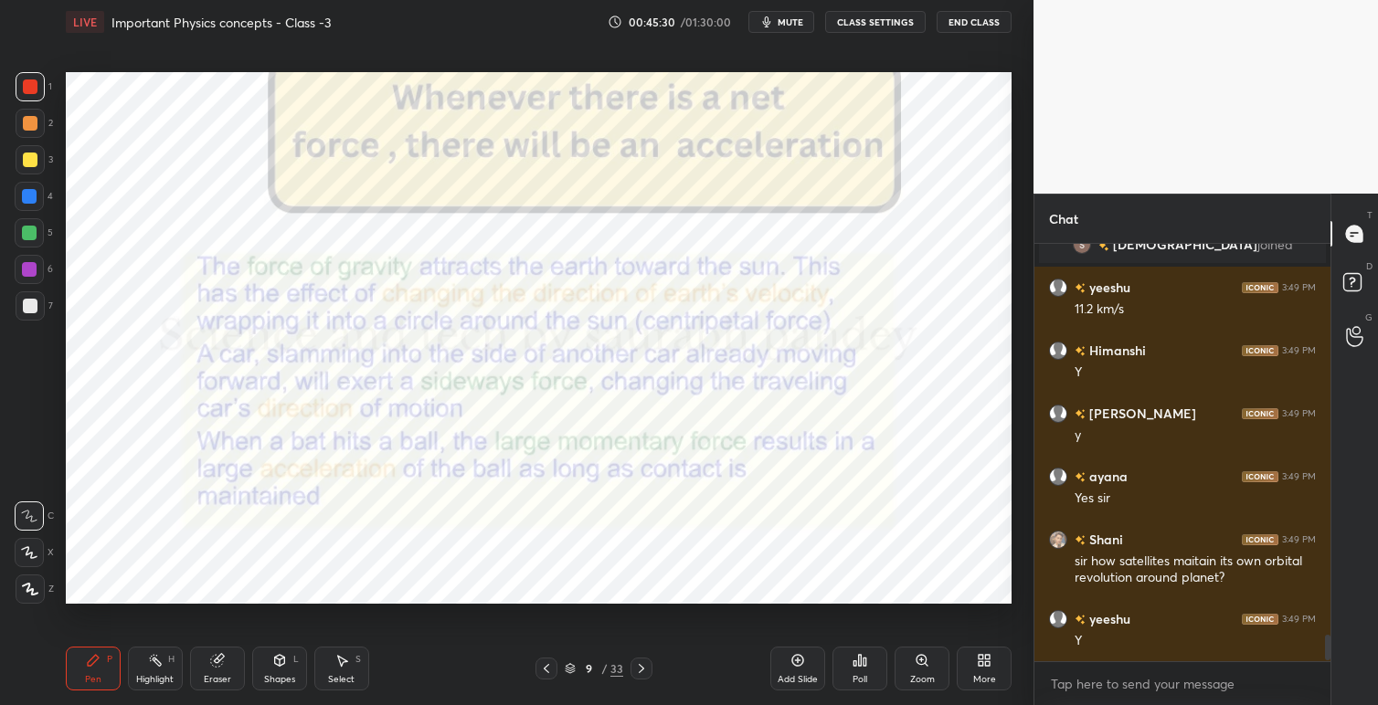
click at [644, 665] on icon at bounding box center [641, 668] width 15 height 15
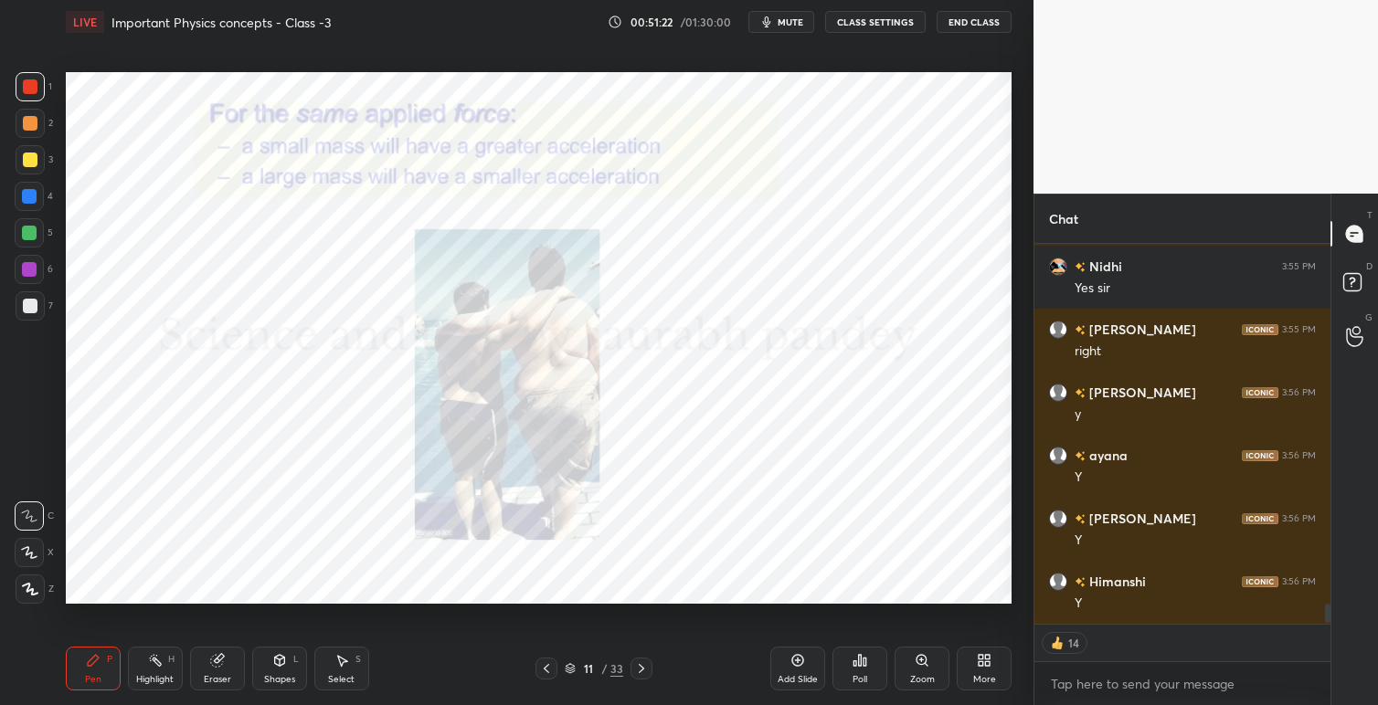
scroll to position [7179, 0]
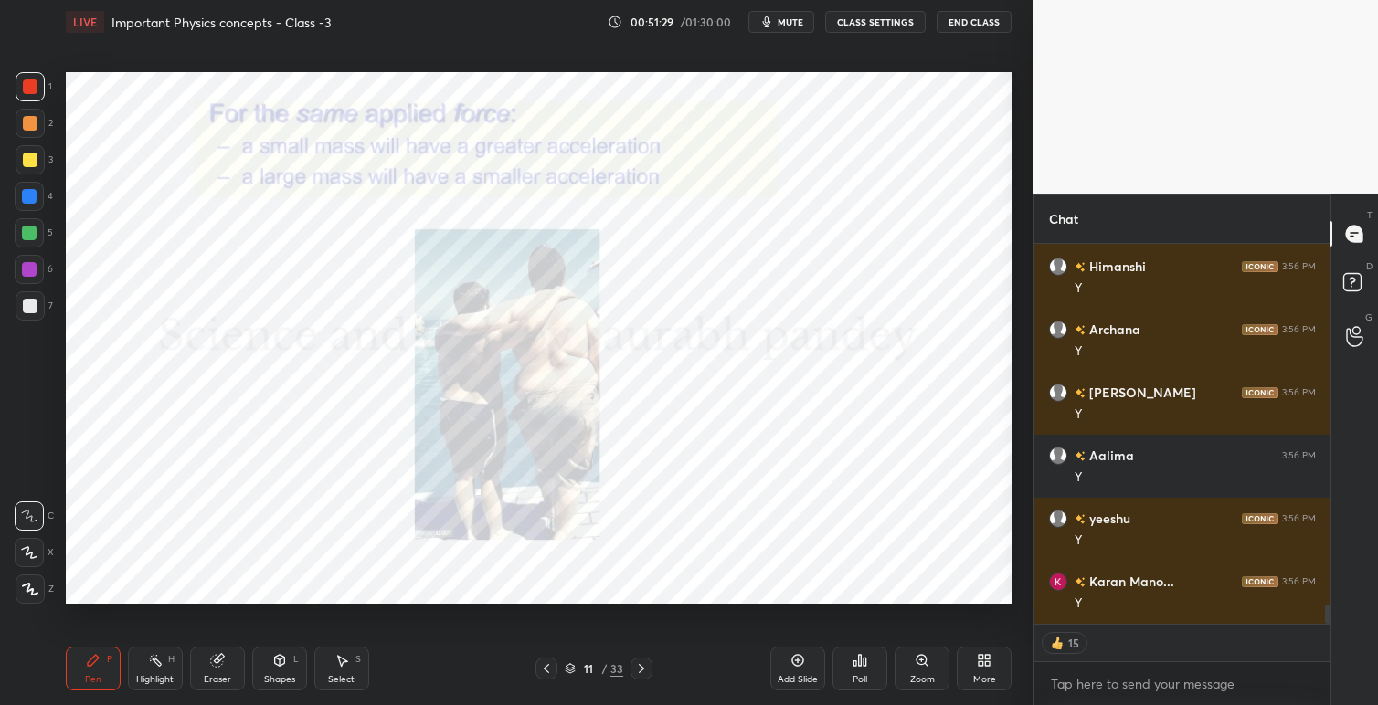
click at [643, 665] on icon at bounding box center [641, 668] width 15 height 15
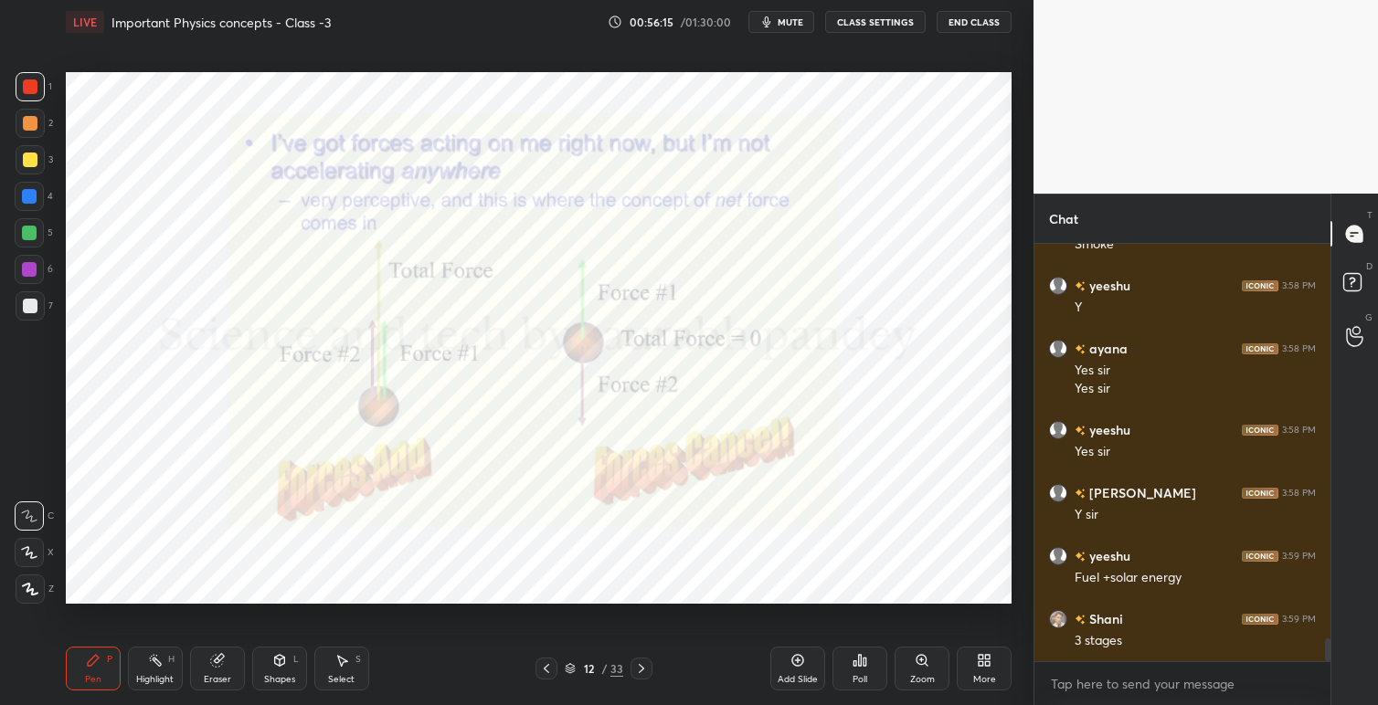
scroll to position [7346, 0]
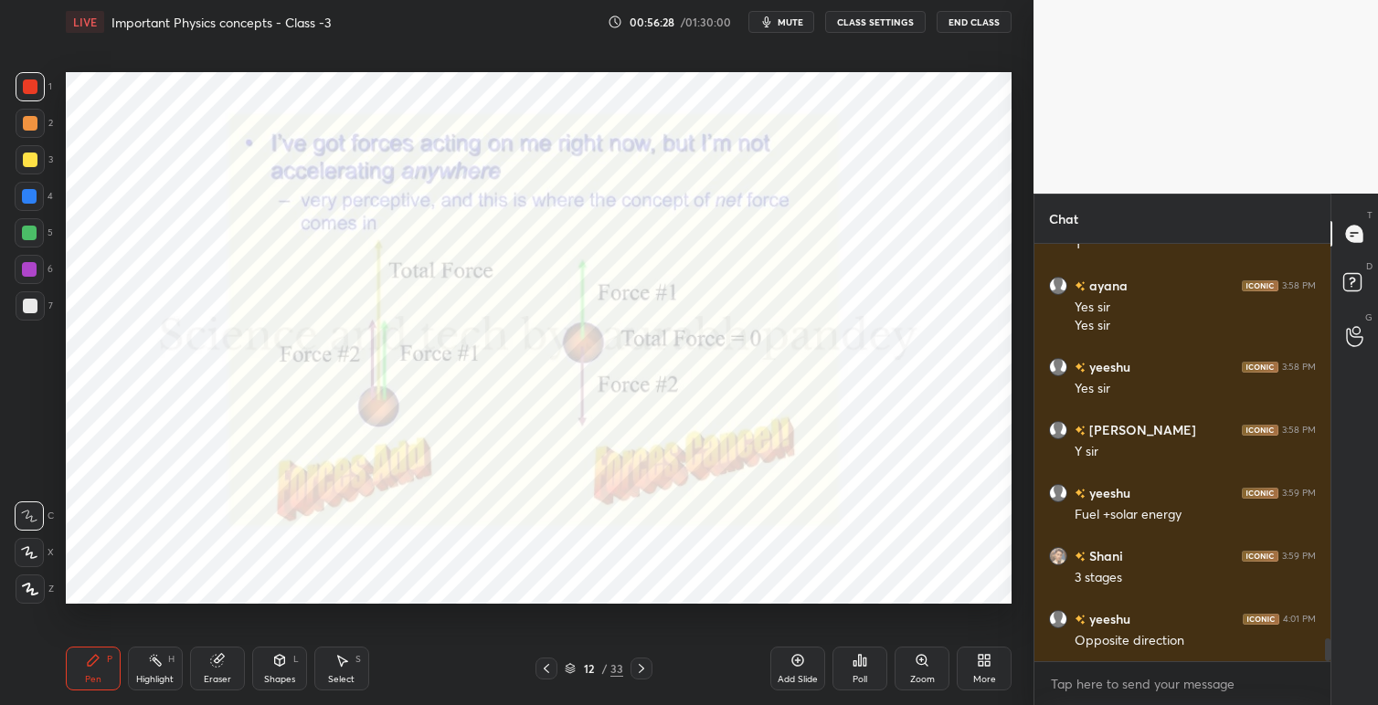
click at [642, 667] on icon at bounding box center [641, 668] width 5 height 9
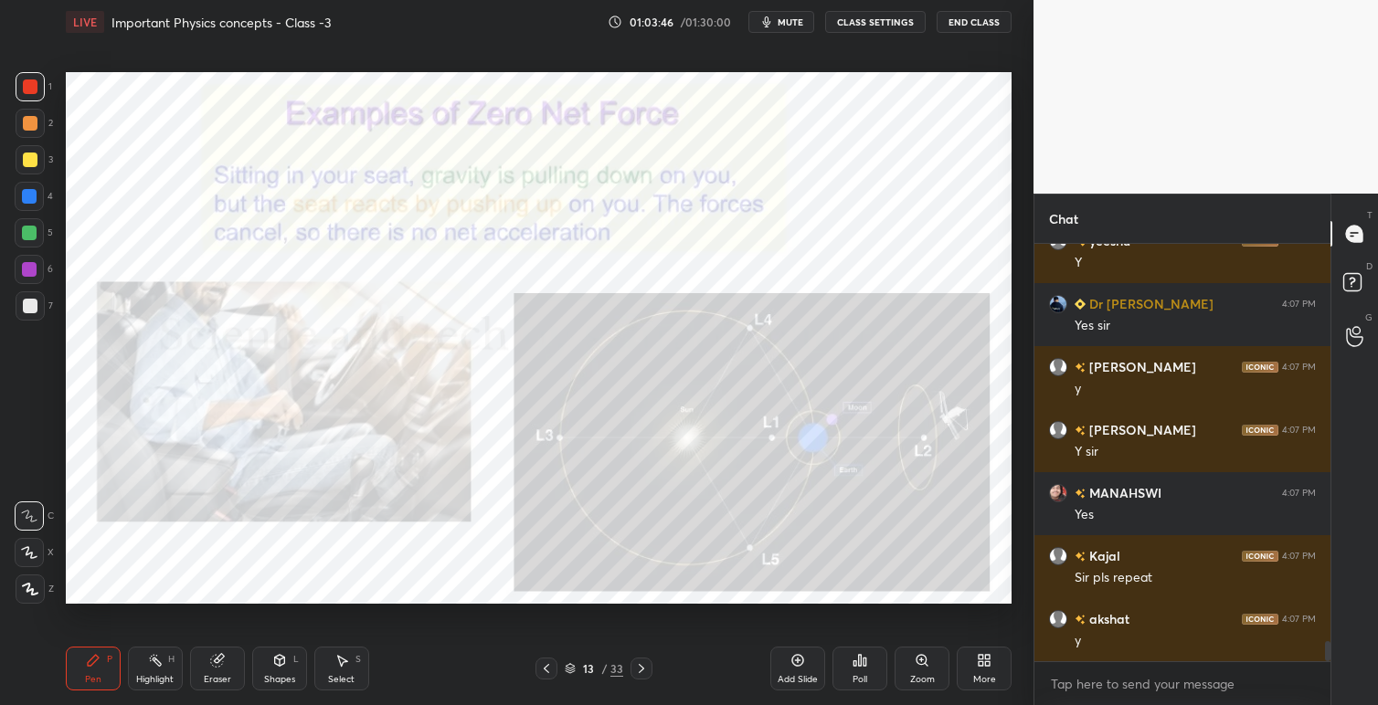
scroll to position [8272, 0]
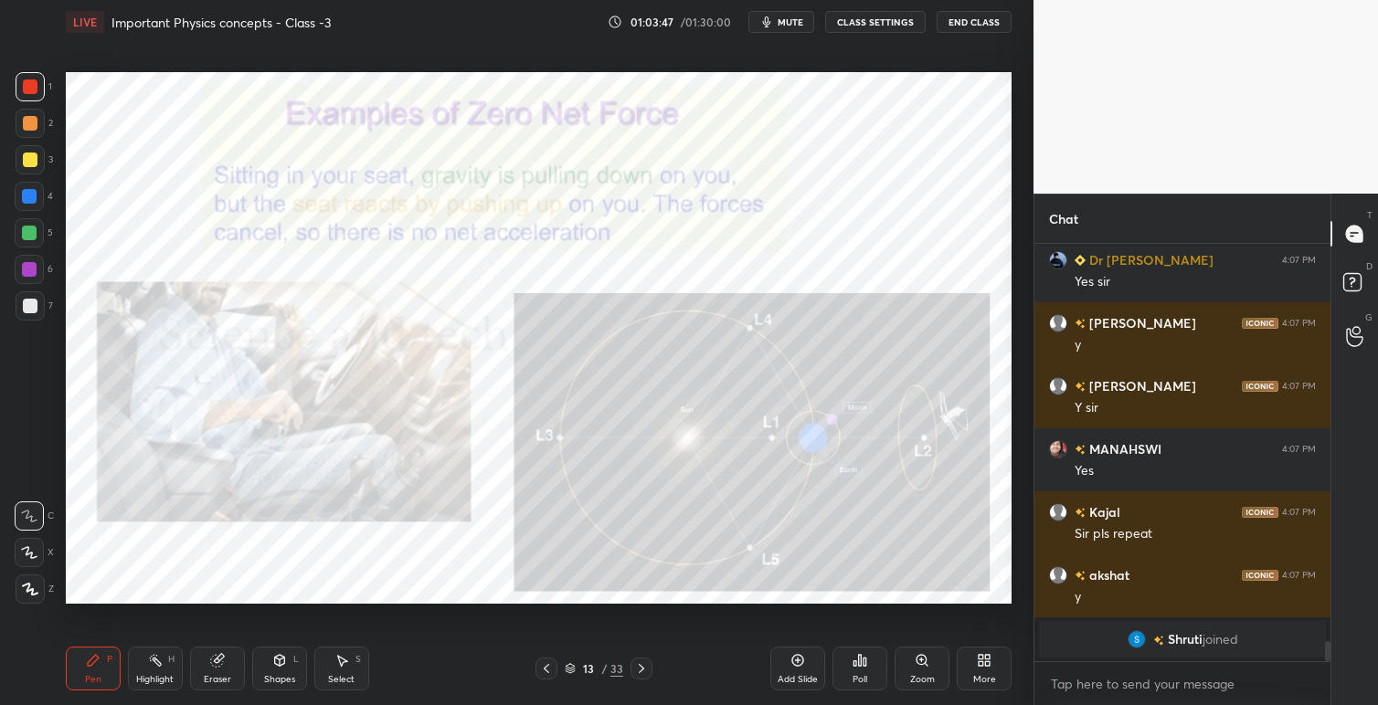
click at [985, 664] on icon at bounding box center [987, 663] width 5 height 5
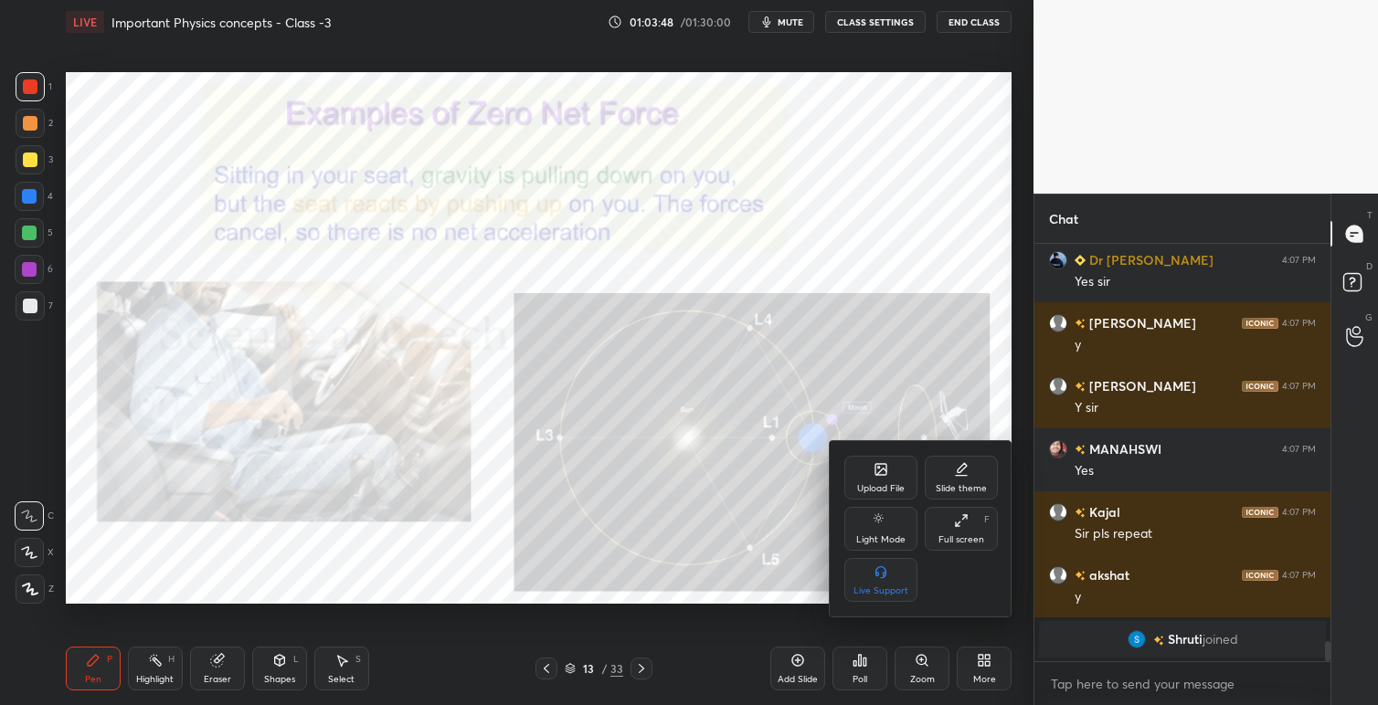
click at [890, 471] on div "Upload File" at bounding box center [880, 478] width 73 height 44
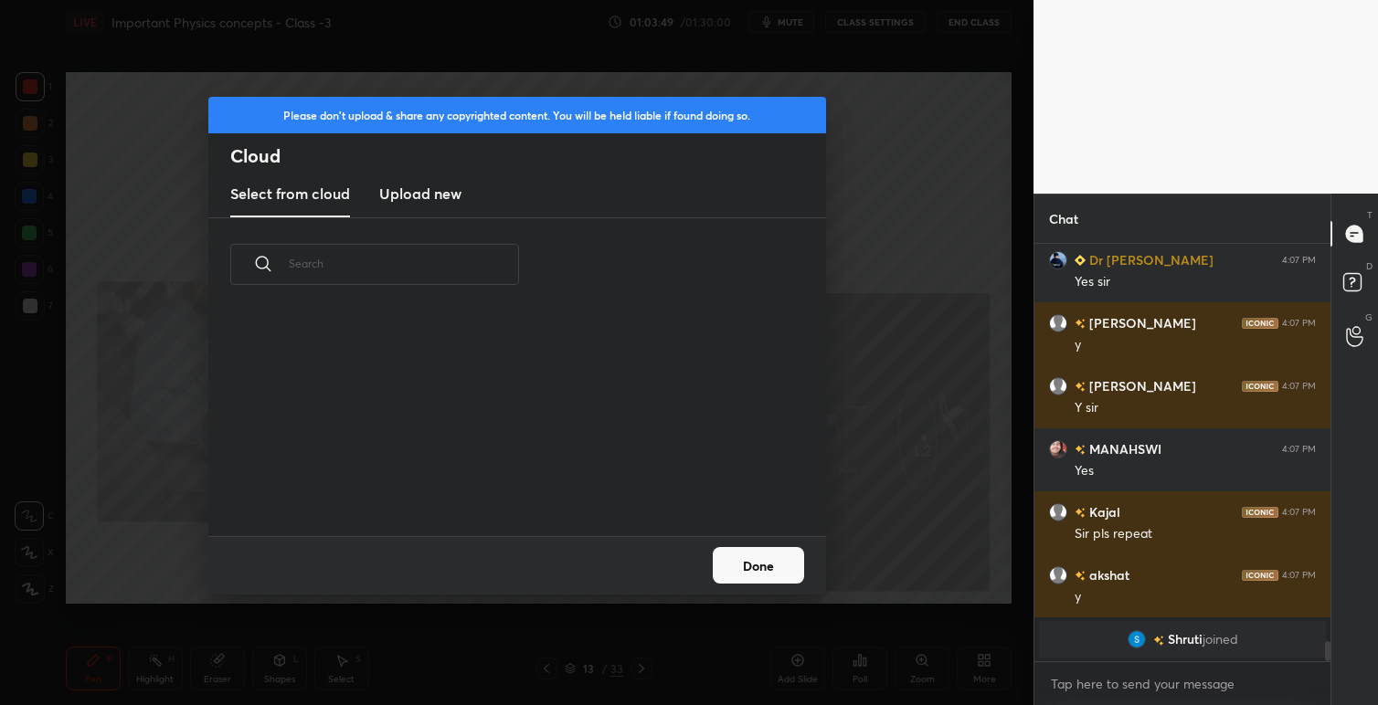
scroll to position [225, 586]
click at [424, 197] on h3 "Upload new" at bounding box center [420, 194] width 82 height 22
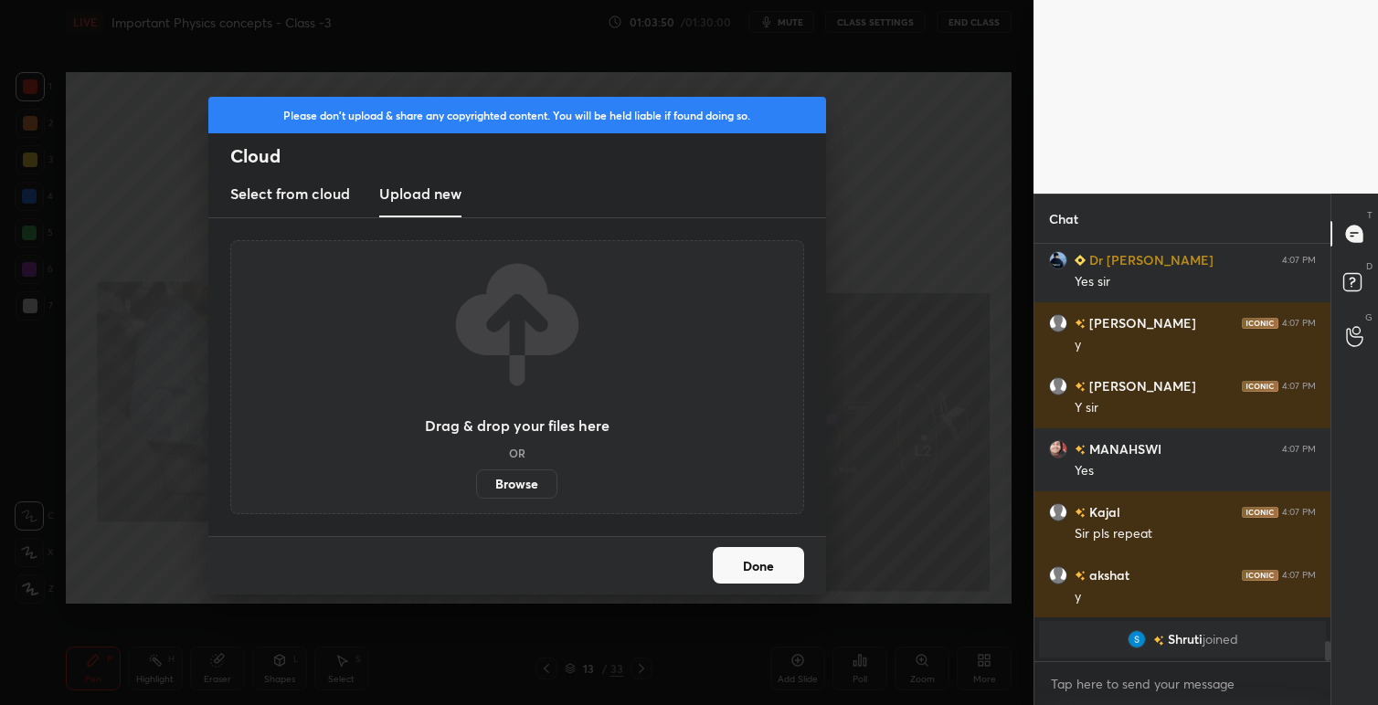
click at [526, 493] on label "Browse" at bounding box center [516, 484] width 81 height 29
click at [476, 493] on input "Browse" at bounding box center [476, 484] width 0 height 29
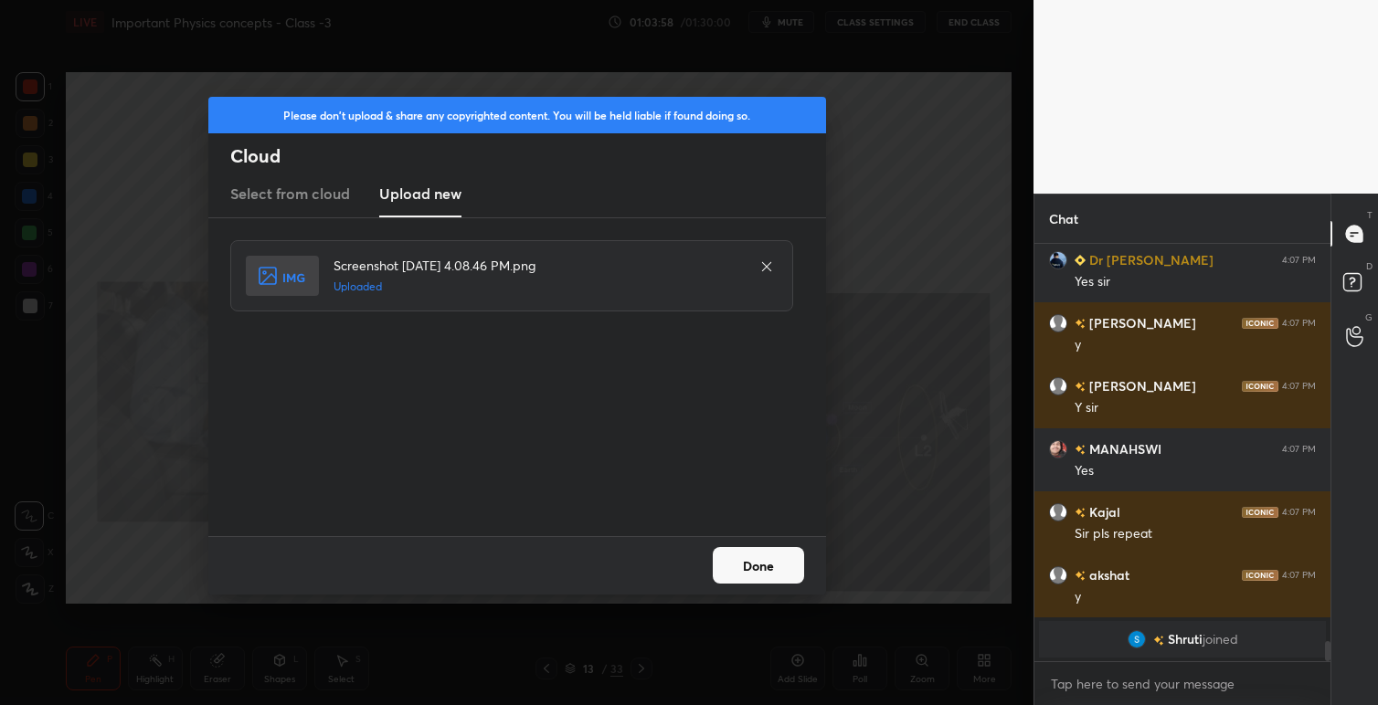
click at [764, 565] on button "Done" at bounding box center [758, 565] width 91 height 37
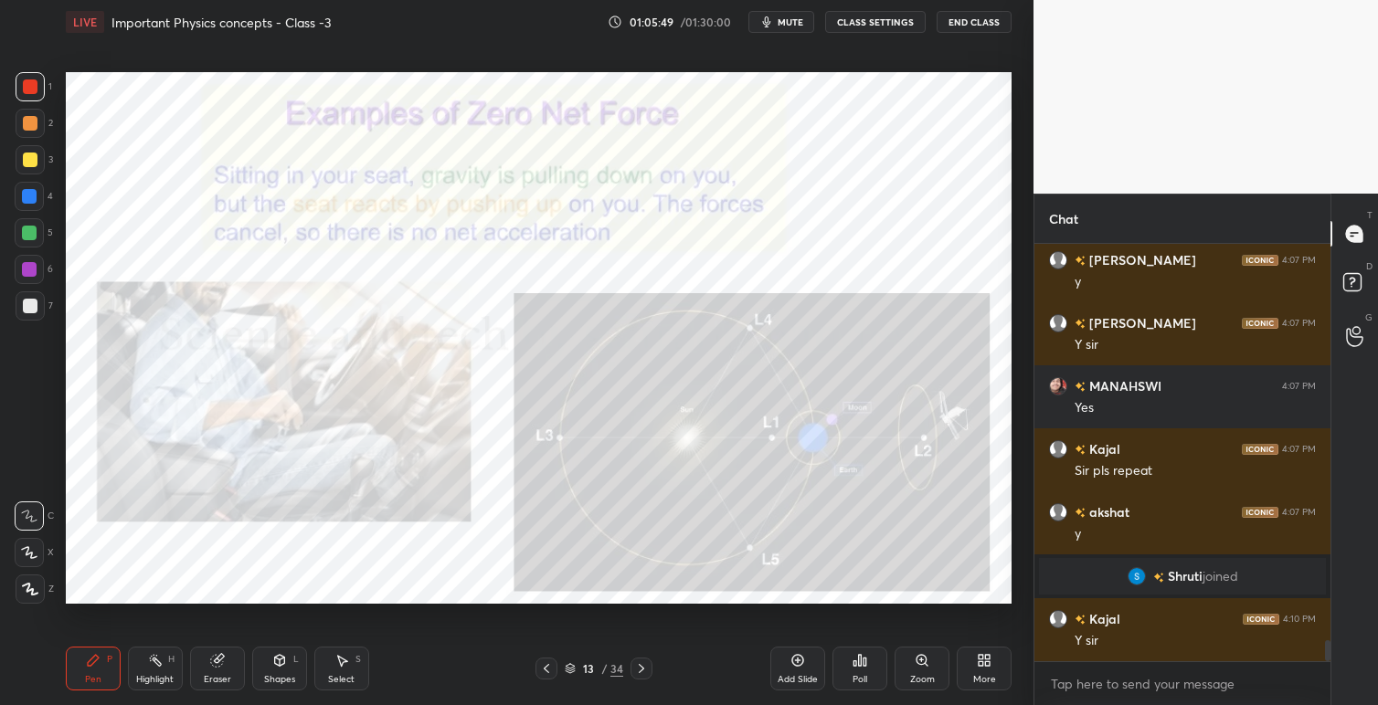
scroll to position [7966, 0]
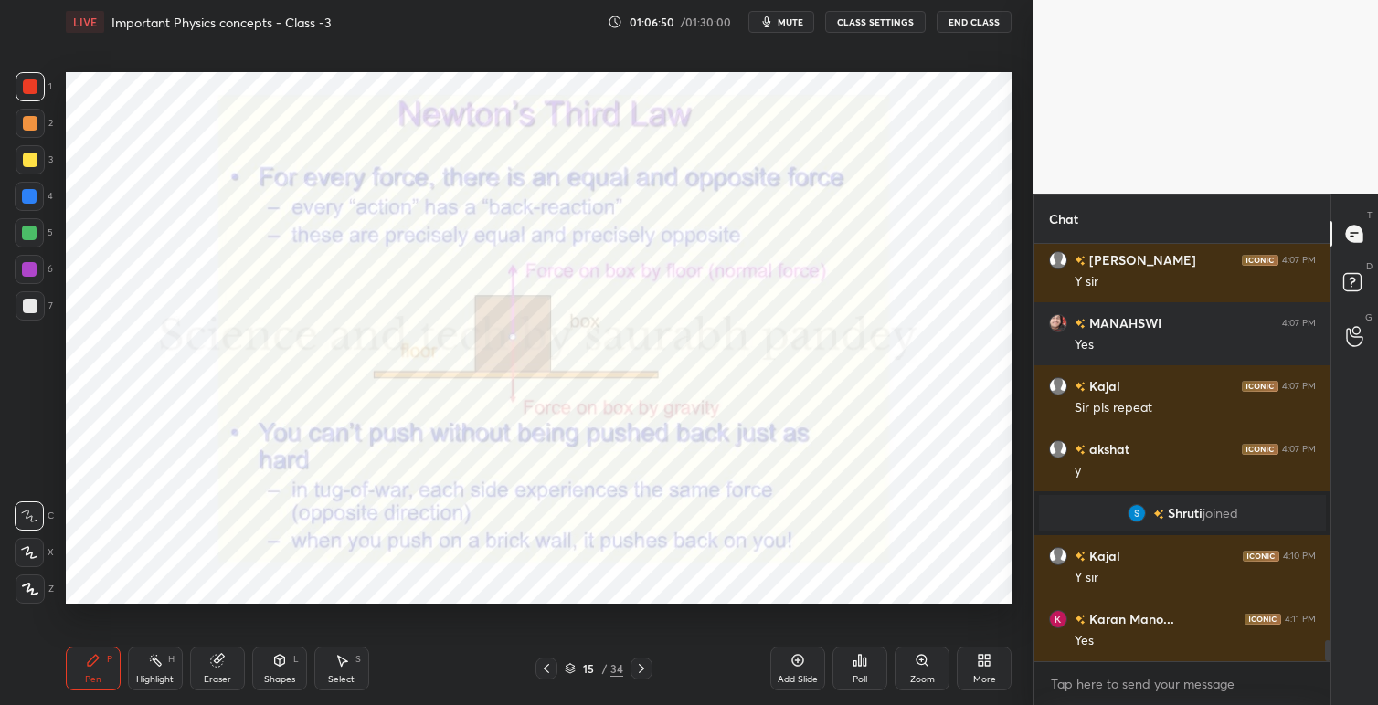
click at [645, 667] on icon at bounding box center [641, 668] width 15 height 15
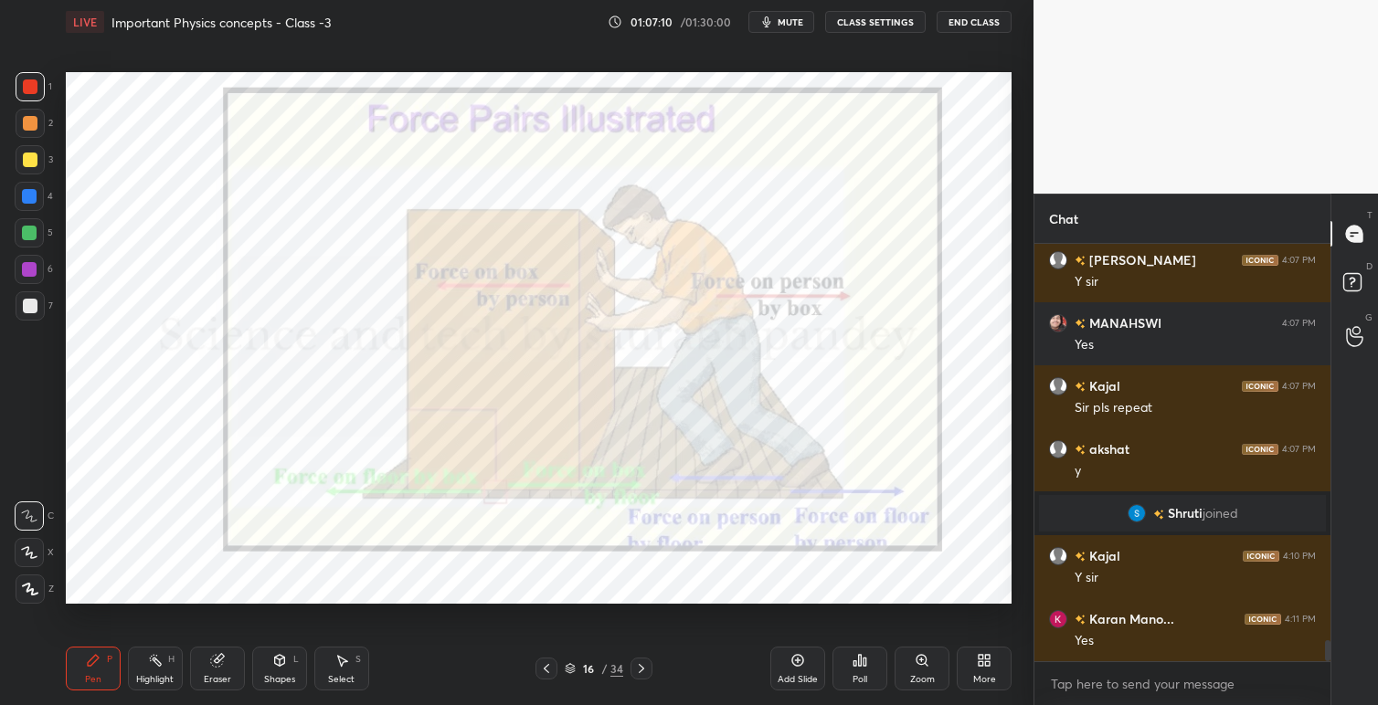
click at [547, 671] on icon at bounding box center [546, 668] width 15 height 15
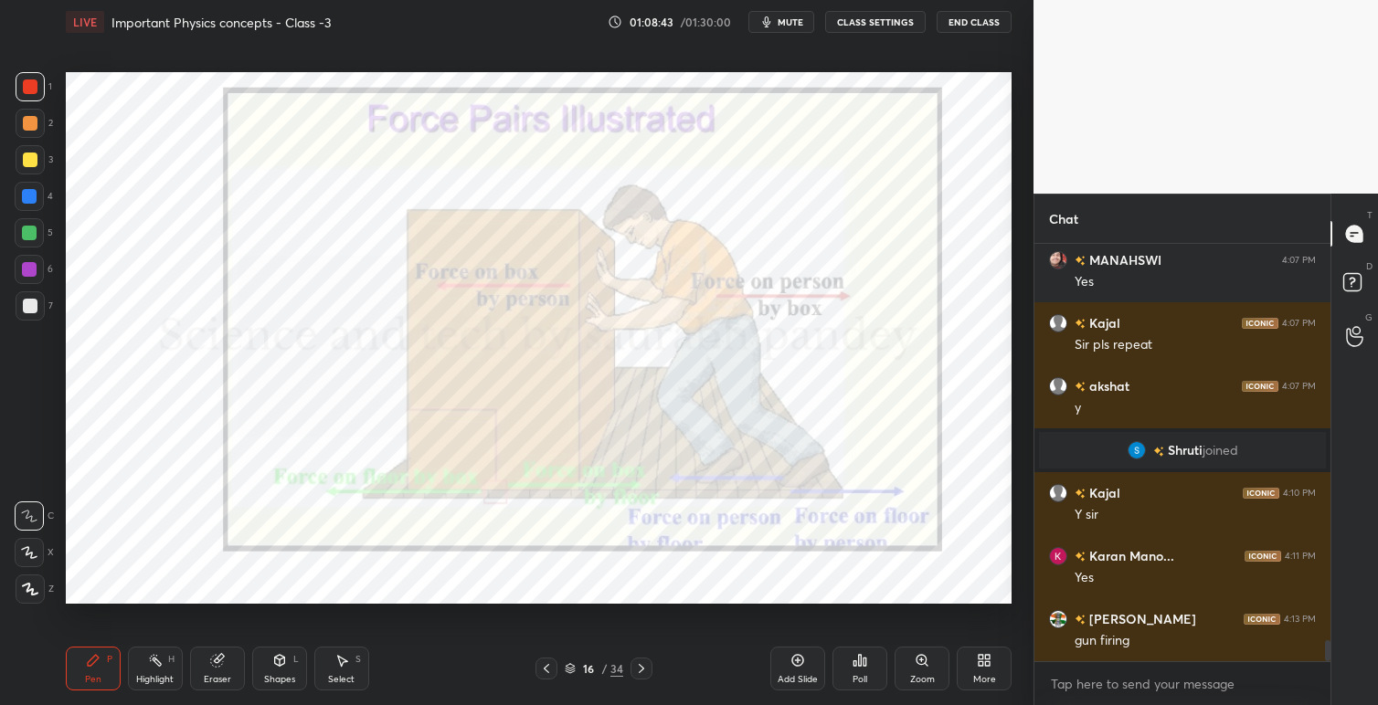
click at [644, 669] on icon at bounding box center [641, 668] width 15 height 15
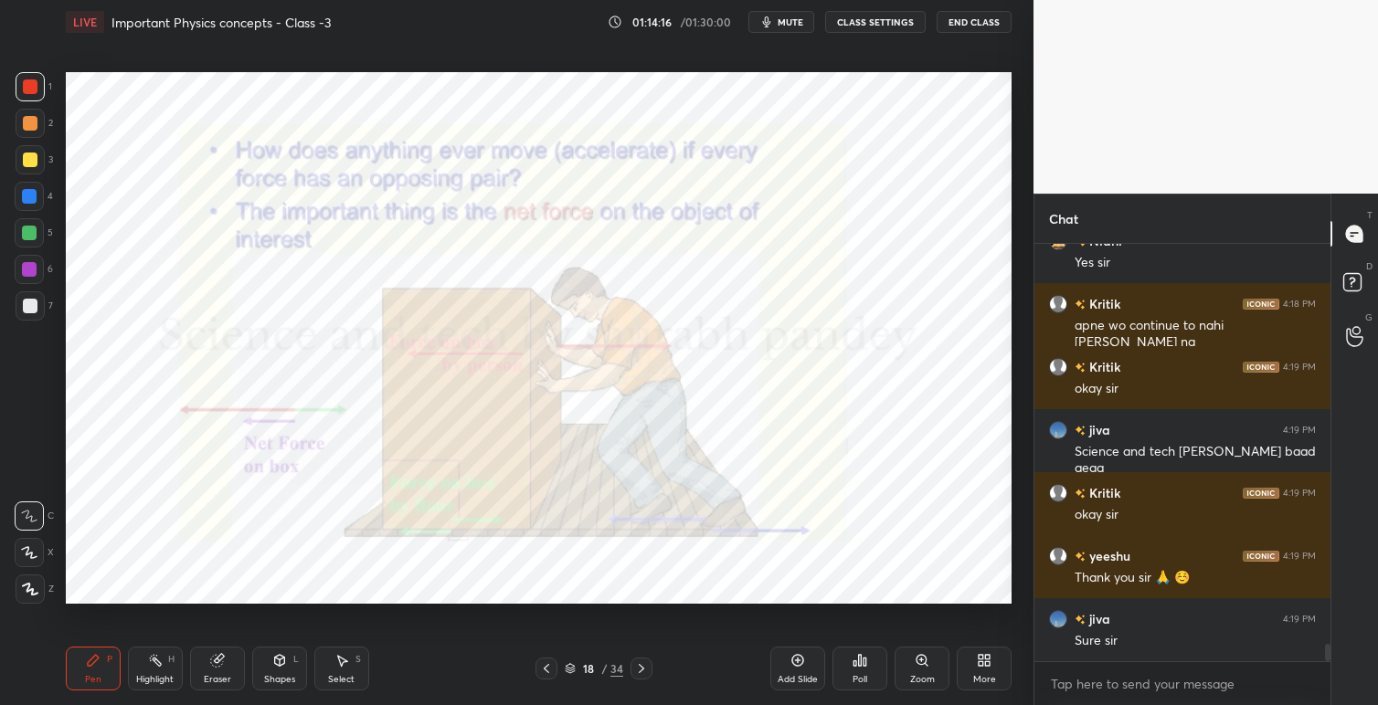
scroll to position [9473, 0]
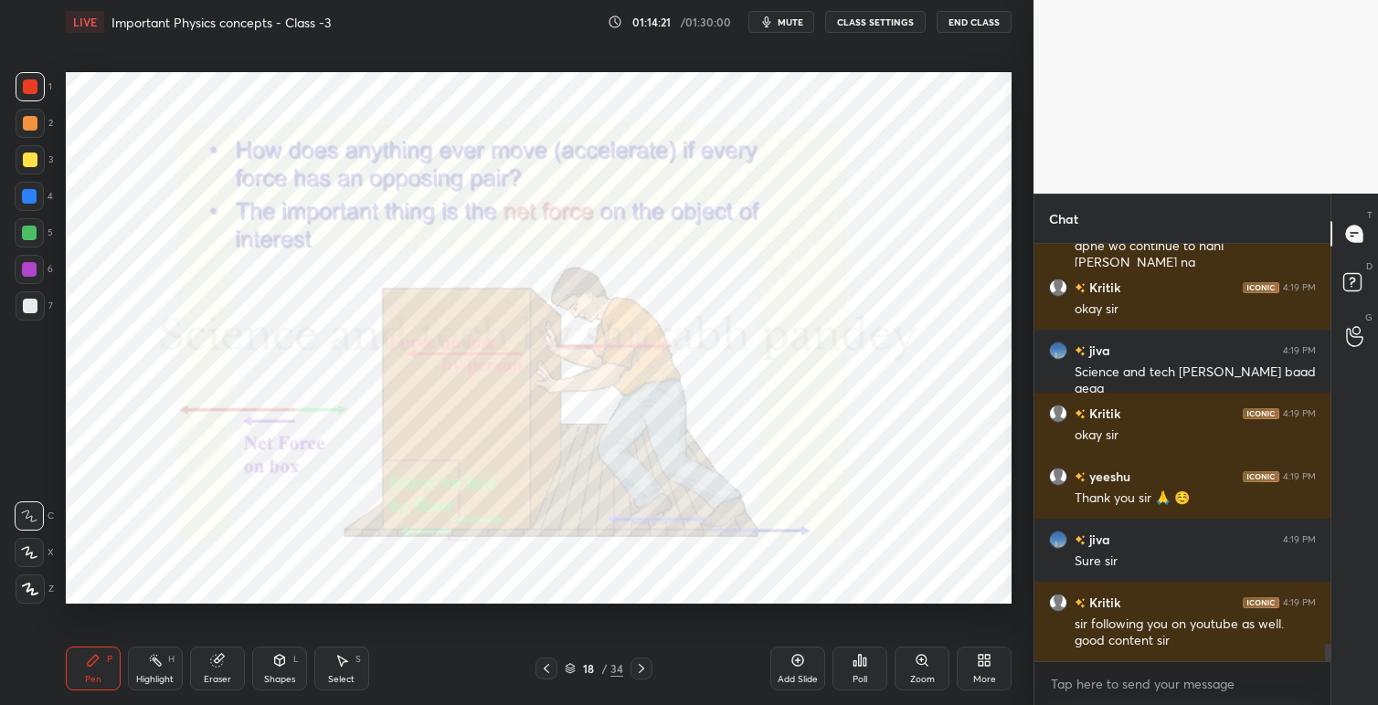
click at [972, 18] on button "End Class" at bounding box center [973, 22] width 75 height 22
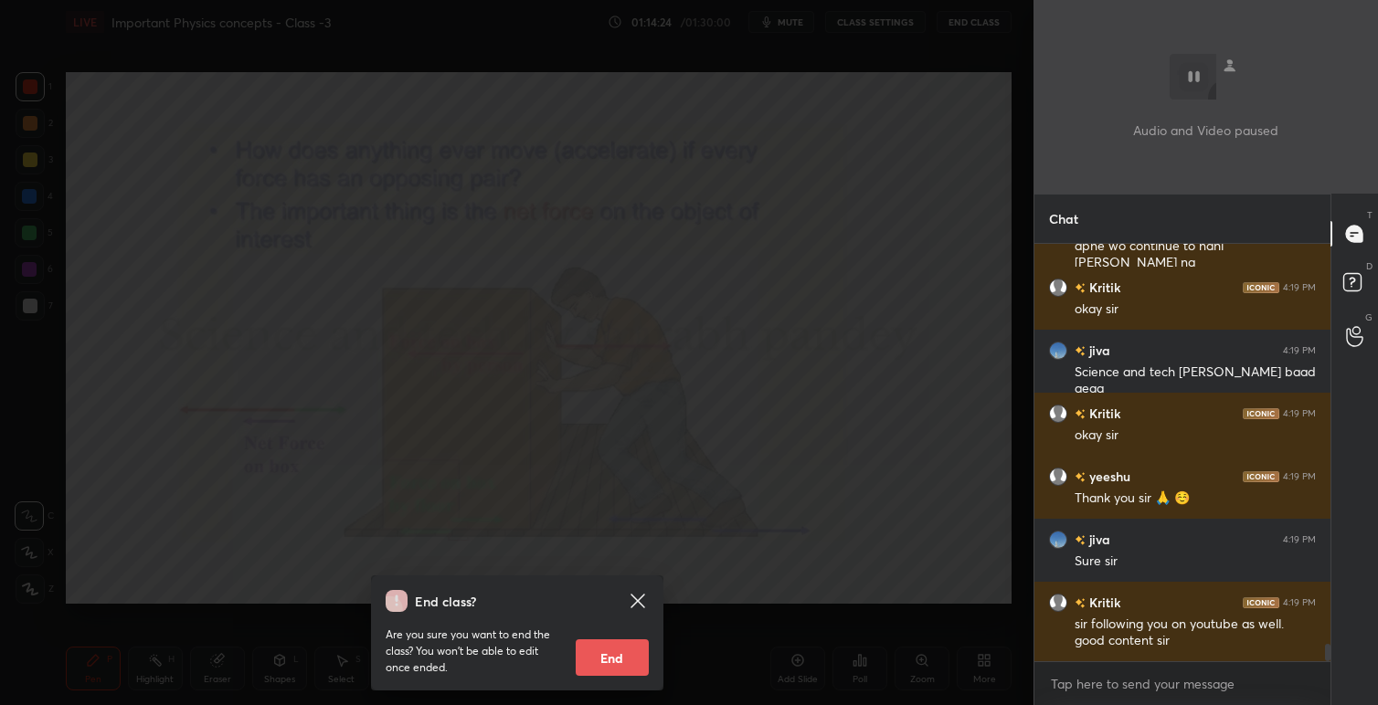
click at [629, 659] on button "End" at bounding box center [611, 657] width 73 height 37
type textarea "x"
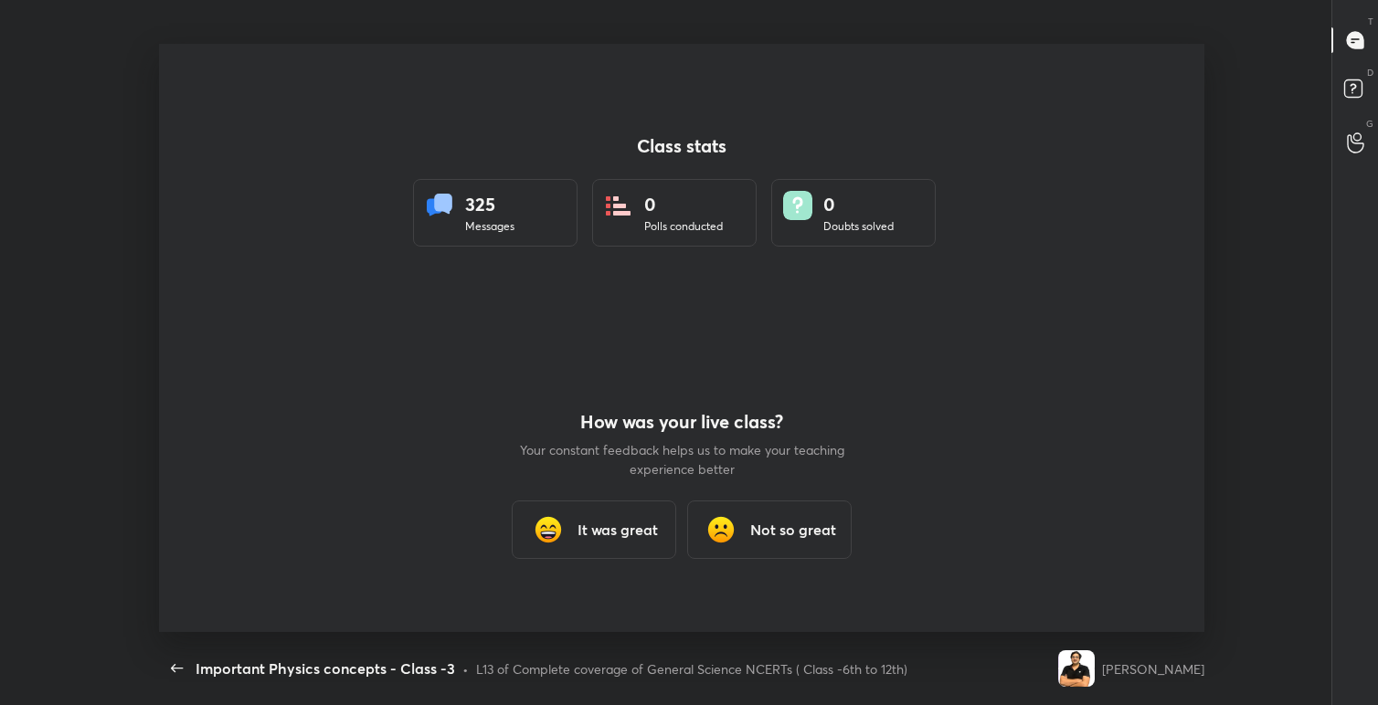
scroll to position [90760, 90004]
click at [605, 538] on h3 "It was great" at bounding box center [617, 530] width 80 height 22
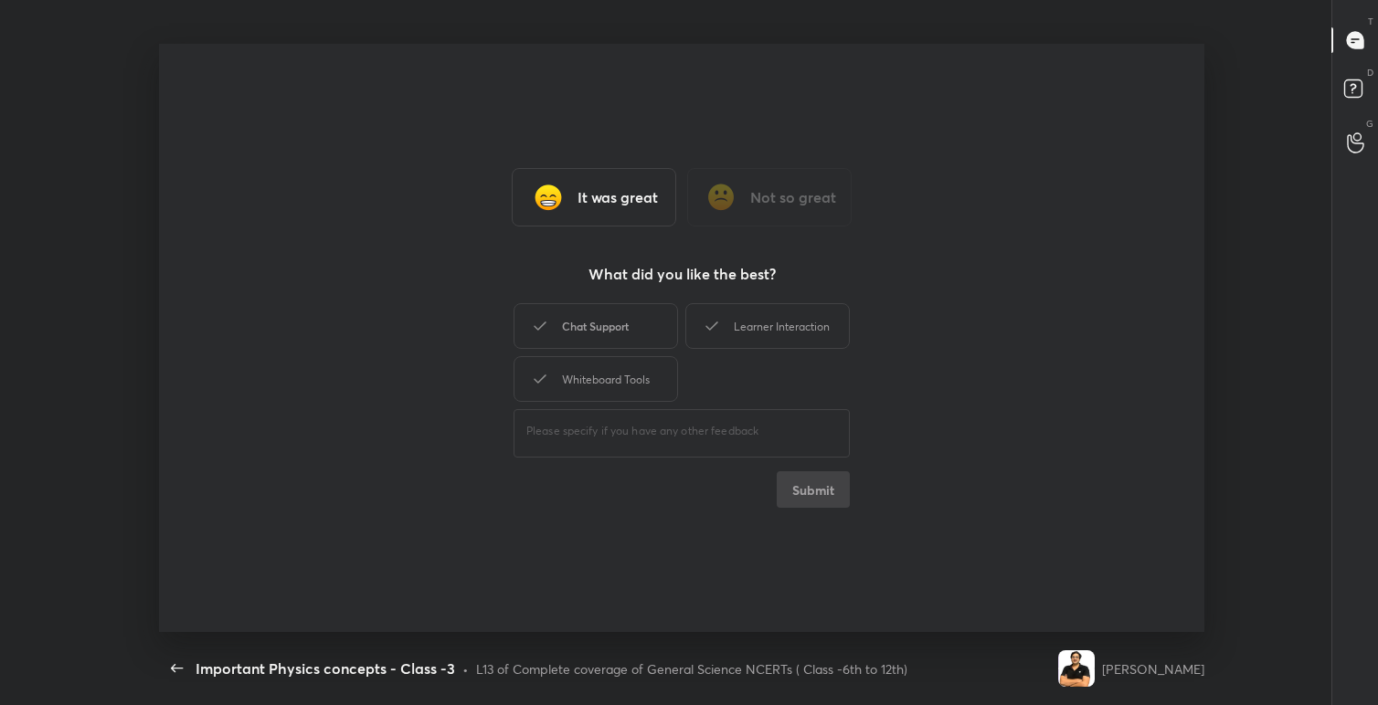
click at [620, 332] on div "Chat Support" at bounding box center [595, 326] width 164 height 46
click at [761, 322] on div "Learner Interaction" at bounding box center [767, 326] width 164 height 46
click at [623, 387] on div "Whiteboard Tools" at bounding box center [595, 379] width 164 height 46
click at [827, 493] on button "Submit" at bounding box center [812, 489] width 73 height 37
